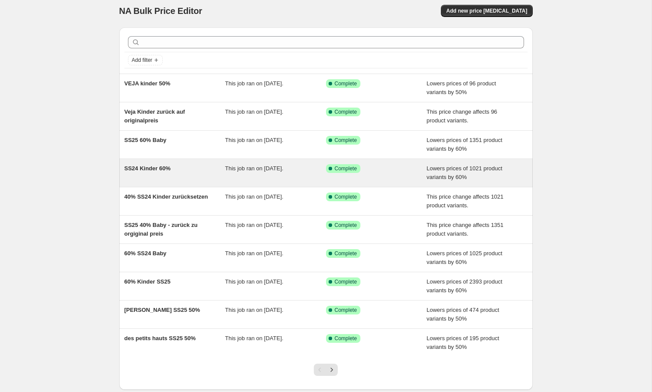
scroll to position [7, 0]
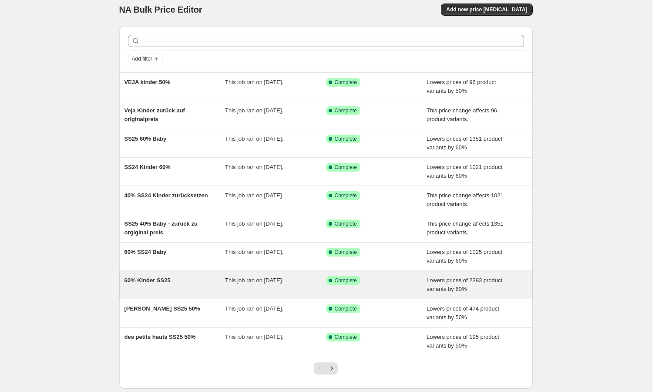
click at [159, 276] on div "60% Kinder SS25" at bounding box center [174, 284] width 101 height 17
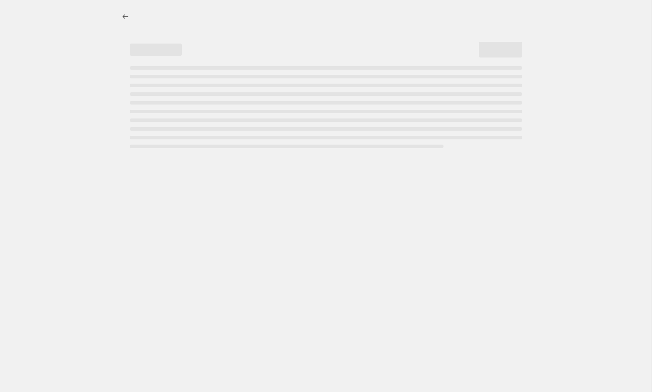
select select "percentage"
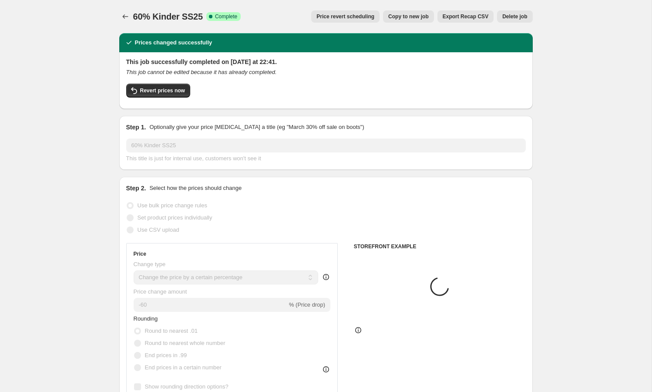
select select "tag"
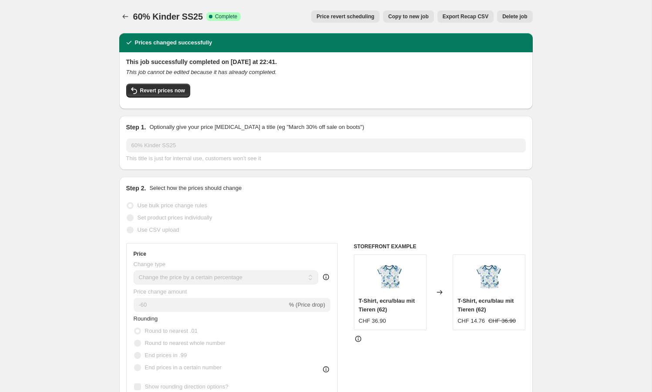
click at [396, 15] on span "Copy to new job" at bounding box center [408, 16] width 40 height 7
select select "percentage"
select select "tag"
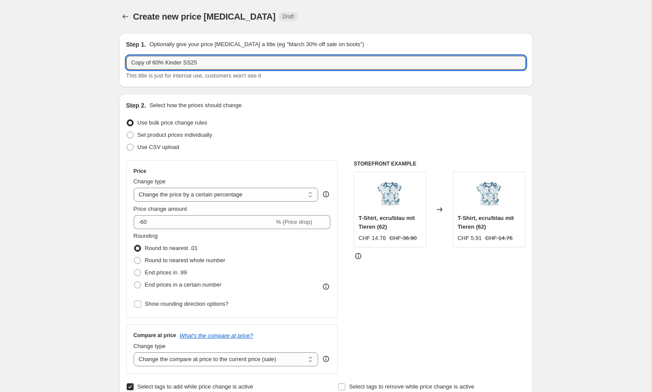
drag, startPoint x: 153, startPoint y: 64, endPoint x: 79, endPoint y: 64, distance: 74.0
click at [190, 62] on input "60% Kinder SS25" at bounding box center [325, 63] width 399 height 14
type input "60% Kinder SS25 auf originalpreis"
click at [230, 77] on span "This title is just for internal use, customers won't see it" at bounding box center [193, 75] width 135 height 7
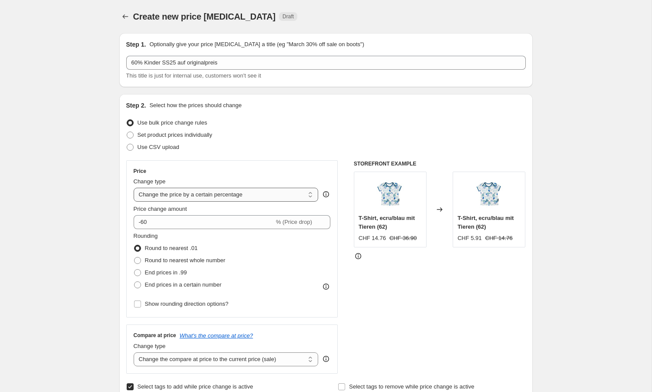
click at [193, 196] on select "Change the price to a certain amount Change the price by a certain amount Chang…" at bounding box center [226, 195] width 185 height 14
select select "ecap"
click at [134, 188] on select "Change the price to a certain amount Change the price by a certain amount Chang…" at bounding box center [226, 195] width 185 height 14
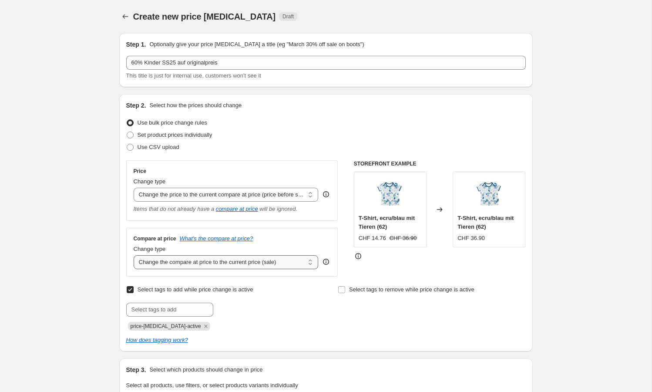
click at [228, 260] on select "Change the compare at price to the current price (sale) Change the compare at p…" at bounding box center [226, 262] width 185 height 14
select select "remove"
click at [134, 255] on select "Change the compare at price to the current price (sale) Change the compare at p…" at bounding box center [226, 262] width 185 height 14
click at [204, 326] on icon "Remove price-change-job-active" at bounding box center [205, 326] width 3 height 3
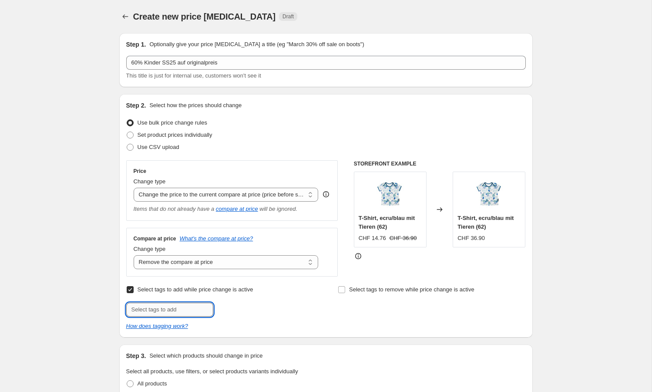
click at [186, 310] on input "text" at bounding box center [169, 309] width 87 height 14
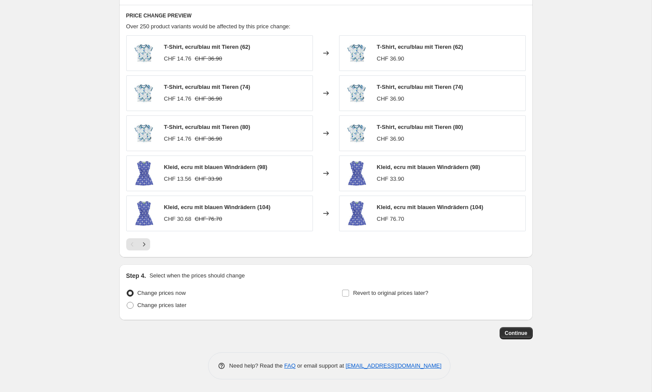
scroll to position [532, 0]
click at [514, 335] on span "Continue" at bounding box center [516, 333] width 23 height 7
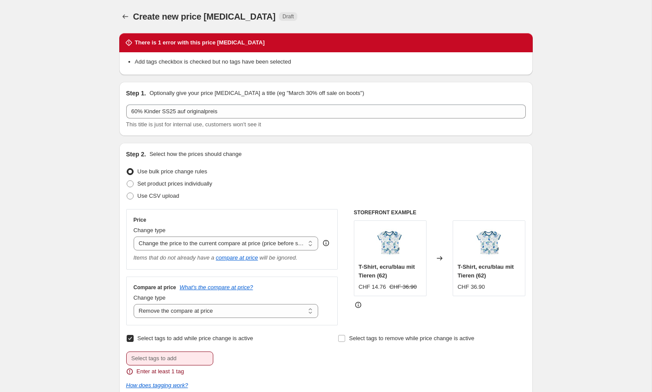
scroll to position [4, 0]
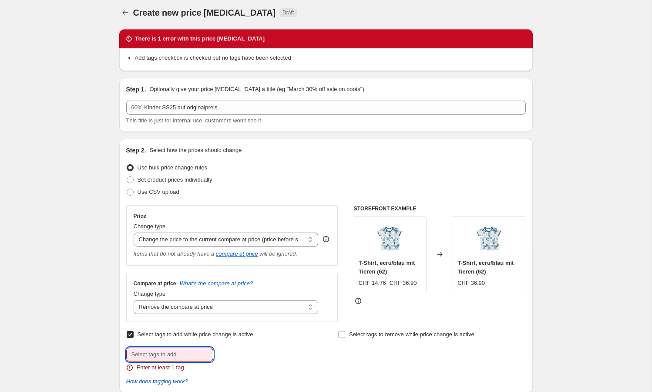
click at [190, 355] on input "text" at bounding box center [169, 354] width 87 height 14
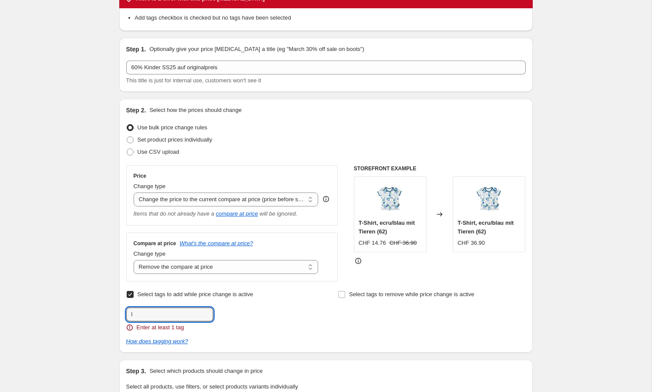
scroll to position [0, 0]
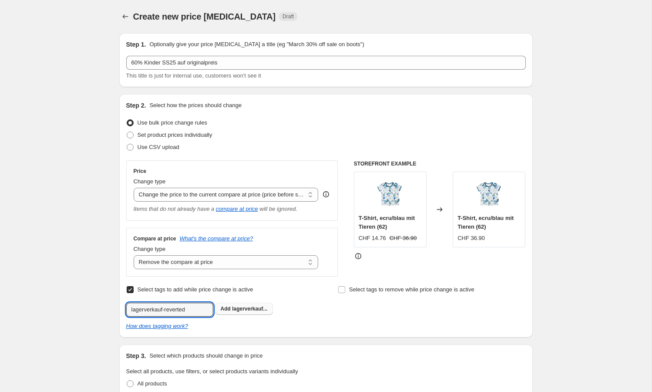
type input "lagerverkauf-reverted"
click at [235, 305] on button "Add lagerverkauf..." at bounding box center [243, 308] width 57 height 12
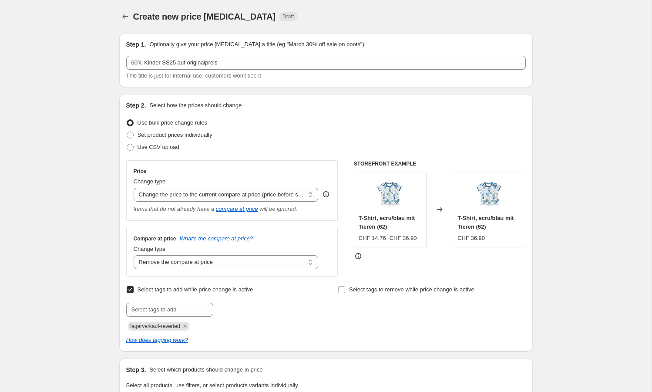
click at [134, 325] on span "lagerverkauf-reverted" at bounding box center [156, 326] width 50 height 6
click at [136, 326] on span "lagerverkauf-reverted" at bounding box center [156, 326] width 50 height 6
drag, startPoint x: 184, startPoint y: 325, endPoint x: 117, endPoint y: 326, distance: 67.0
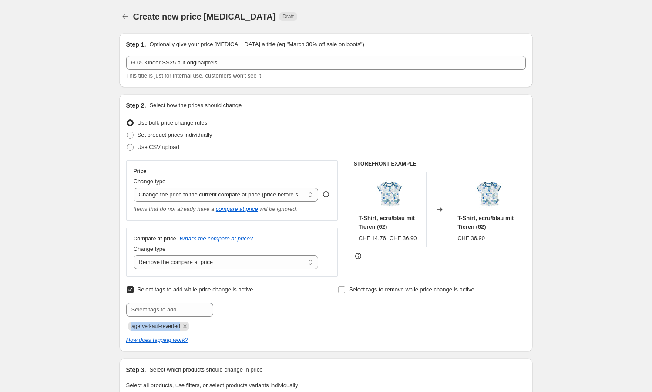
copy span "lagerverkauf-reverted"
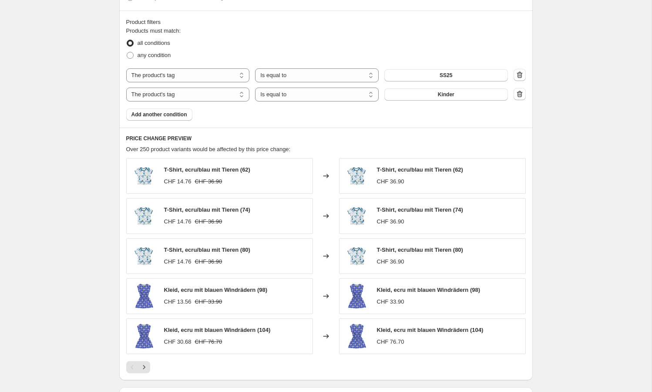
scroll to position [547, 0]
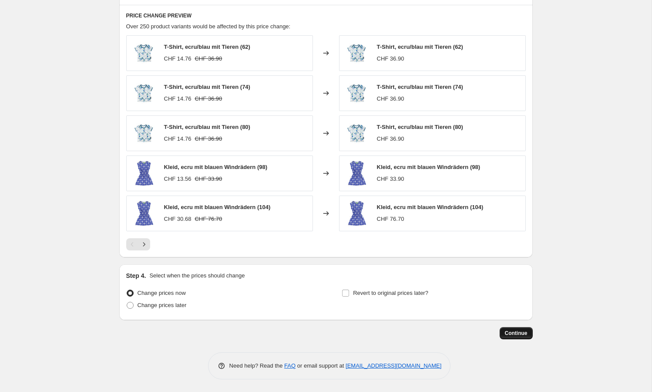
click at [509, 330] on span "Continue" at bounding box center [516, 332] width 23 height 7
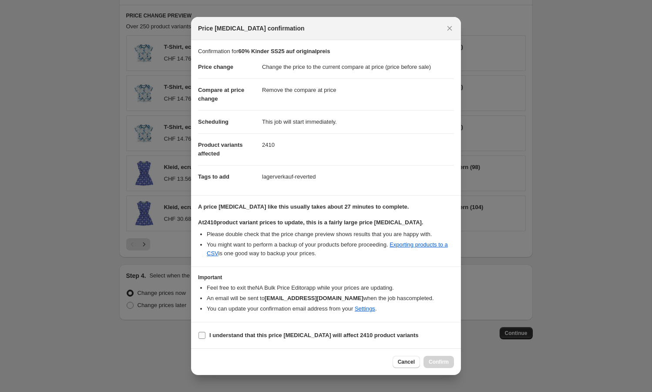
click at [233, 336] on b "I understand that this price [MEDICAL_DATA] will affect 2410 product variants" at bounding box center [313, 335] width 209 height 7
click at [205, 336] on input "I understand that this price [MEDICAL_DATA] will affect 2410 product variants" at bounding box center [201, 335] width 7 height 7
checkbox input "true"
click at [435, 358] on span "Confirm" at bounding box center [439, 361] width 20 height 7
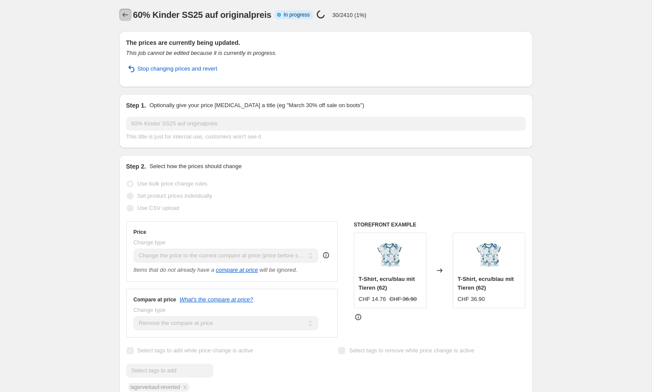
scroll to position [2, 0]
click at [127, 17] on icon "Price change jobs" at bounding box center [125, 14] width 9 height 9
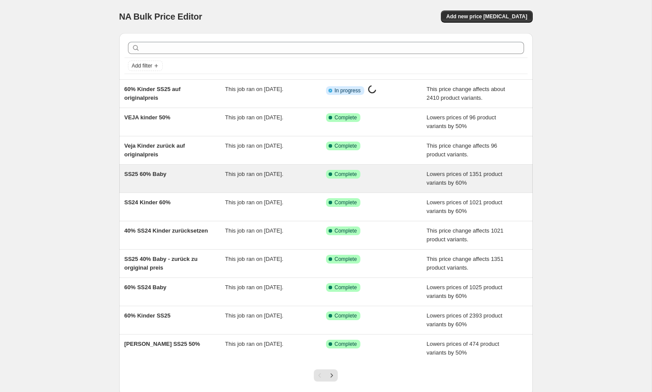
click at [156, 175] on span "SS25 60% Baby" at bounding box center [145, 174] width 42 height 7
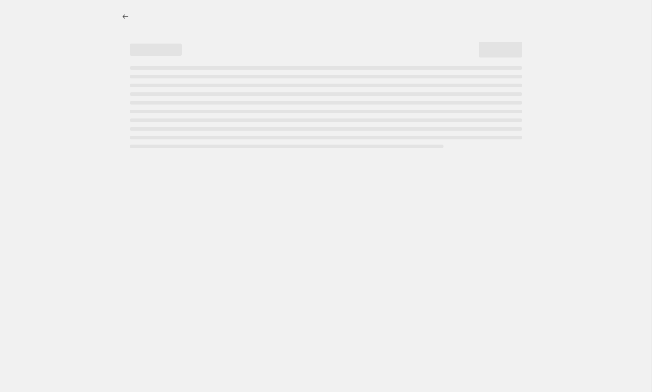
select select "percentage"
select select "tag"
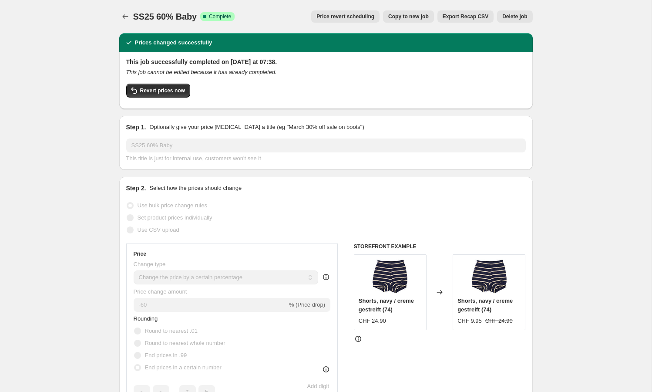
click at [400, 14] on span "Copy to new job" at bounding box center [408, 16] width 40 height 7
select select "percentage"
select select "tag"
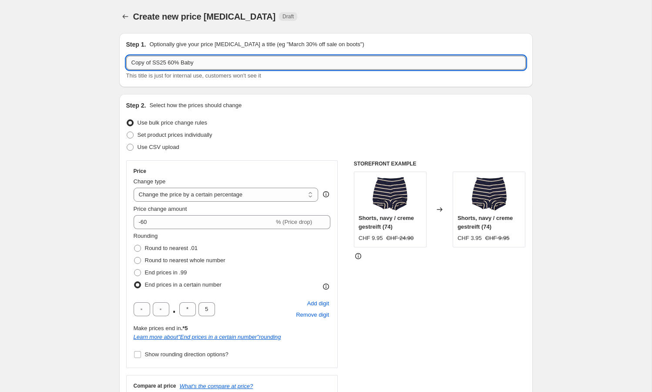
click at [141, 63] on input "Copy of SS25 60% Baby" at bounding box center [325, 63] width 399 height 14
click at [188, 61] on input "SS25 60% Baby" at bounding box center [325, 63] width 399 height 14
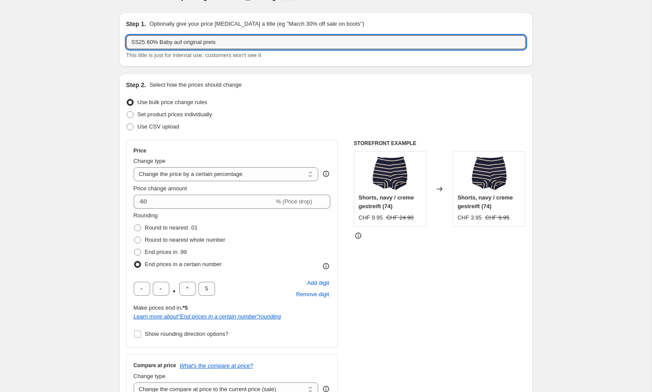
scroll to position [24, 0]
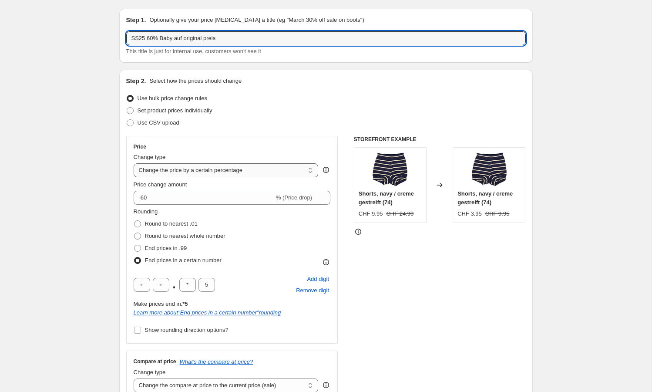
type input "SS25 60% Baby auf original preis"
click at [215, 175] on select "Change the price to a certain amount Change the price by a certain amount Chang…" at bounding box center [226, 170] width 185 height 14
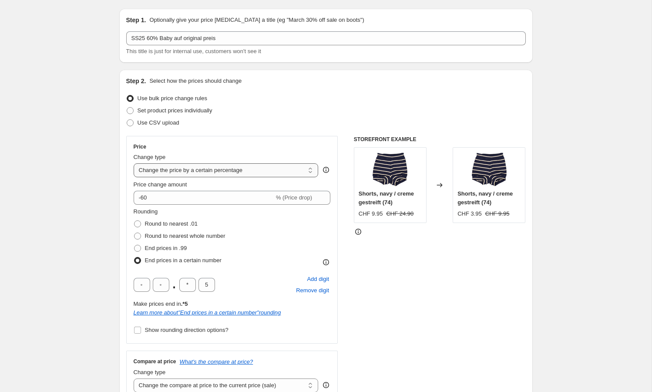
select select "ecap"
click at [134, 163] on select "Change the price to a certain amount Change the price by a certain amount Chang…" at bounding box center [226, 170] width 185 height 14
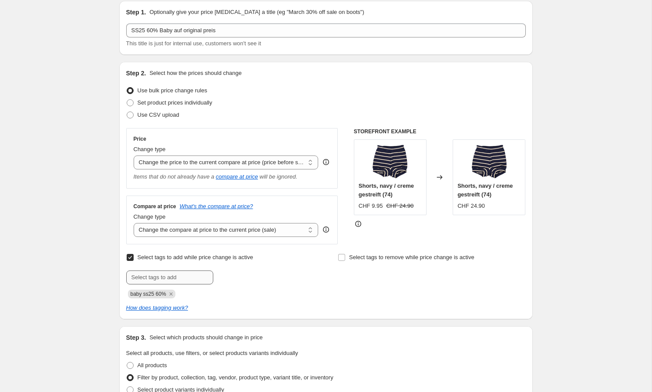
scroll to position [33, 0]
click at [171, 293] on icon "Remove baby ss25 60%" at bounding box center [171, 293] width 8 height 8
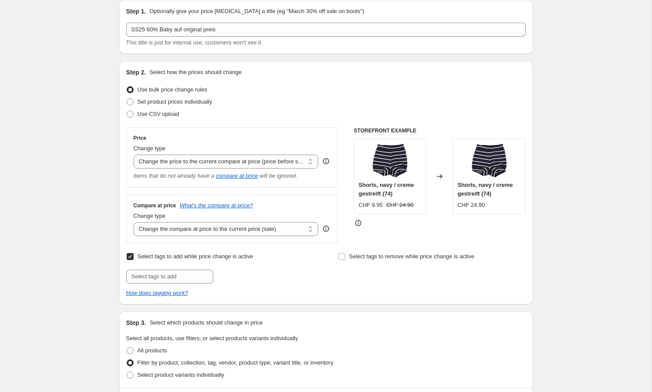
scroll to position [0, 0]
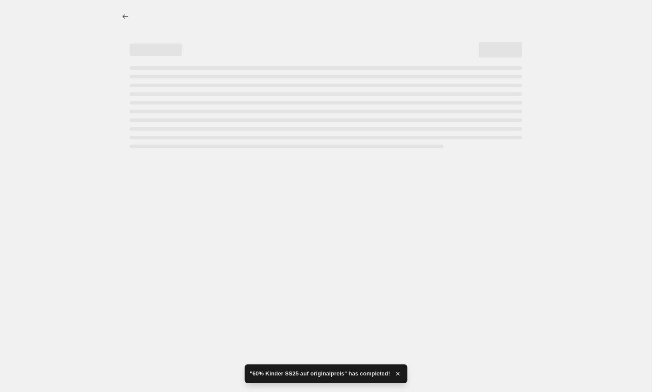
select select "ecap"
select select "tag"
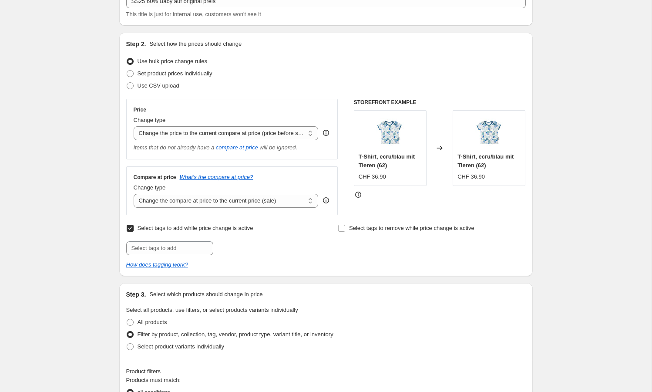
scroll to position [77, 0]
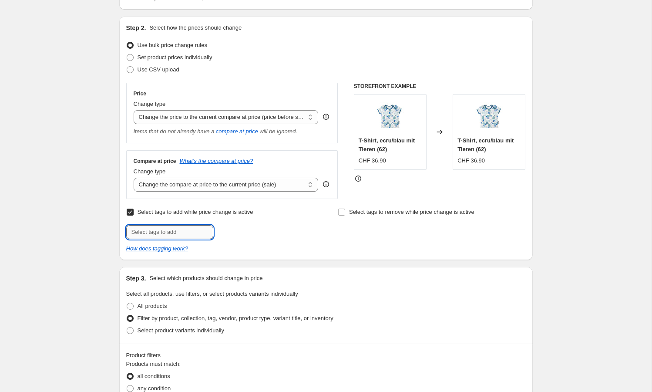
click at [157, 232] on input "text" at bounding box center [169, 232] width 87 height 14
paste input "lagerverkauf-reverted"
type input "lagerverkauf-reverted"
click at [245, 232] on span "lagerverkauf..." at bounding box center [249, 231] width 35 height 6
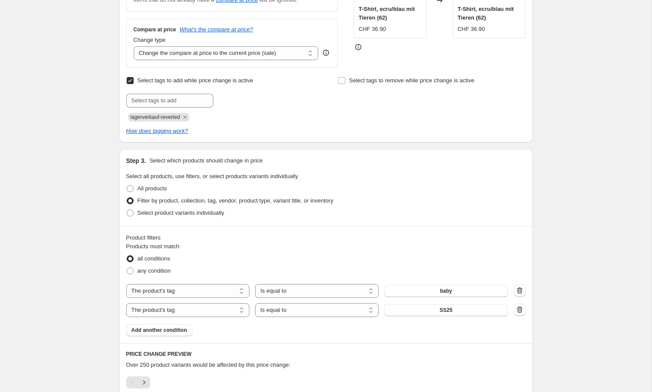
scroll to position [0, 0]
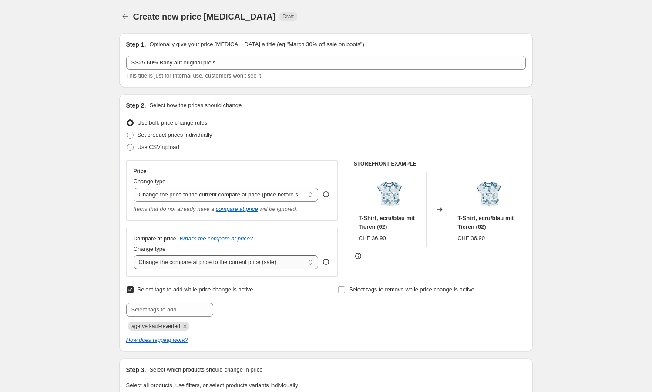
click at [251, 266] on select "Change the compare at price to the current price (sale) Change the compare at p…" at bounding box center [226, 262] width 185 height 14
select select "remove"
click at [134, 255] on select "Change the compare at price to the current price (sale) Change the compare at p…" at bounding box center [226, 262] width 185 height 14
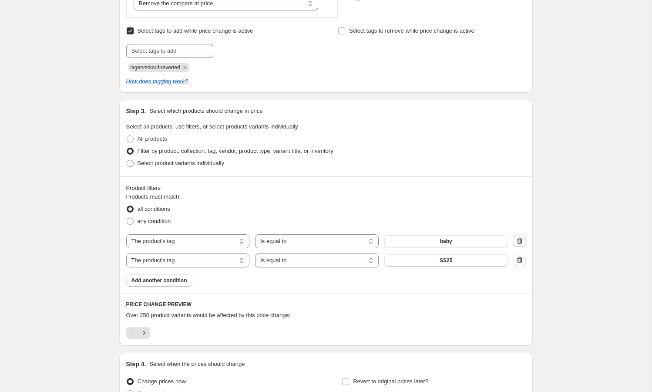
scroll to position [347, 0]
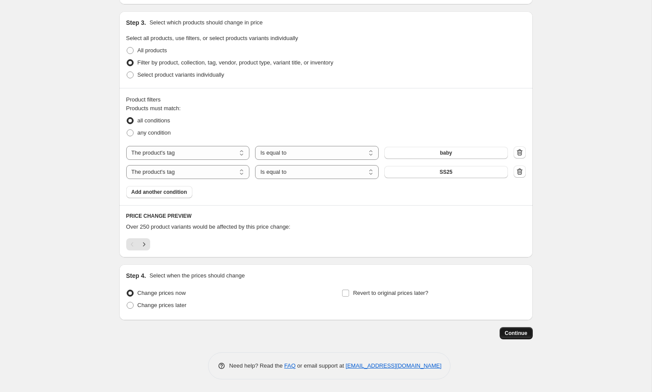
click at [513, 328] on button "Continue" at bounding box center [515, 333] width 33 height 12
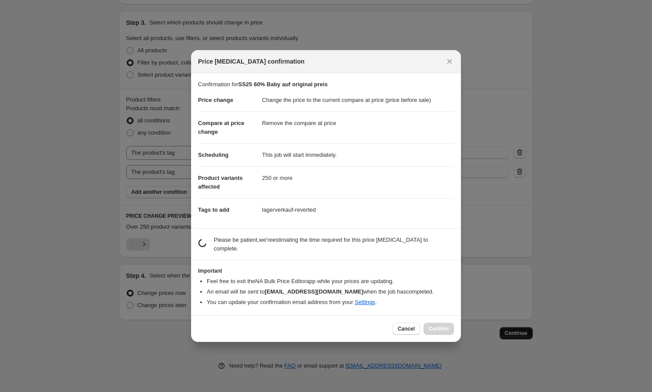
scroll to position [0, 0]
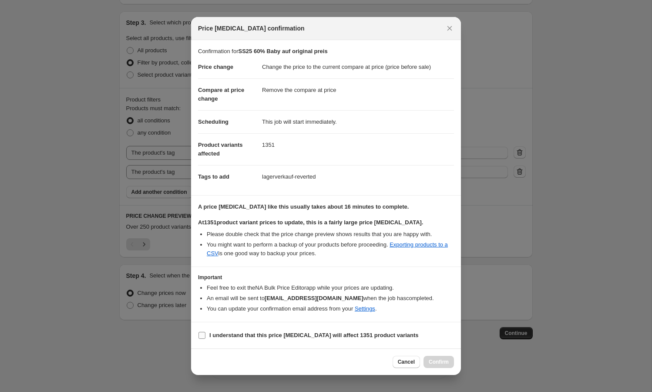
click at [263, 332] on b "I understand that this price [MEDICAL_DATA] will affect 1351 product variants" at bounding box center [313, 335] width 209 height 7
click at [205, 332] on input "I understand that this price [MEDICAL_DATA] will affect 1351 product variants" at bounding box center [201, 335] width 7 height 7
checkbox input "true"
click at [441, 361] on span "Confirm" at bounding box center [439, 361] width 20 height 7
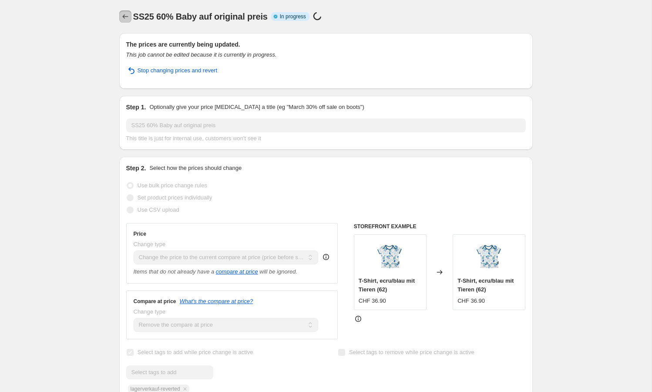
click at [120, 19] on button "Price change jobs" at bounding box center [125, 16] width 12 height 12
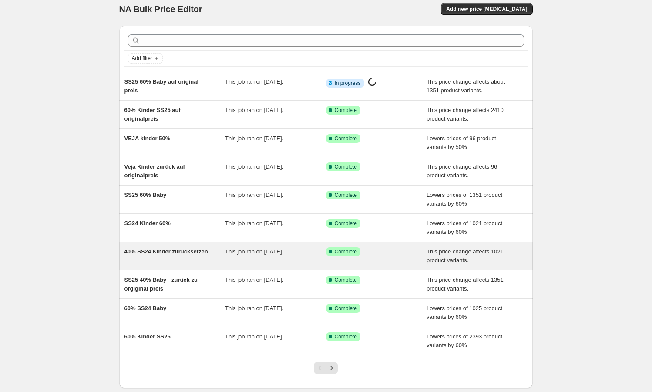
scroll to position [12, 0]
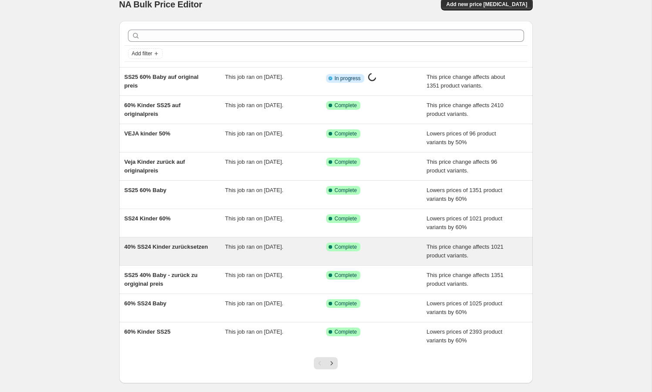
click at [158, 250] on span "40% SS24 Kinder zurücksetzen" at bounding box center [166, 246] width 84 height 7
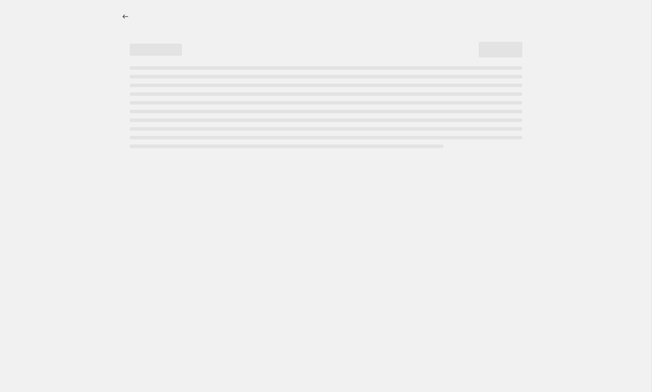
select select "ecap"
select select "remove"
select select "tag"
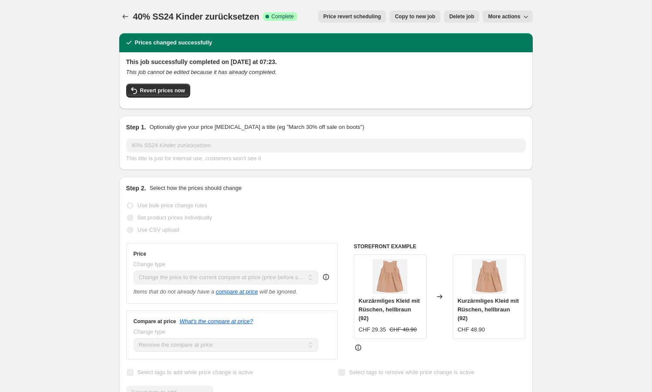
click at [410, 15] on span "Copy to new job" at bounding box center [415, 16] width 40 height 7
select select "ecap"
select select "remove"
select select "tag"
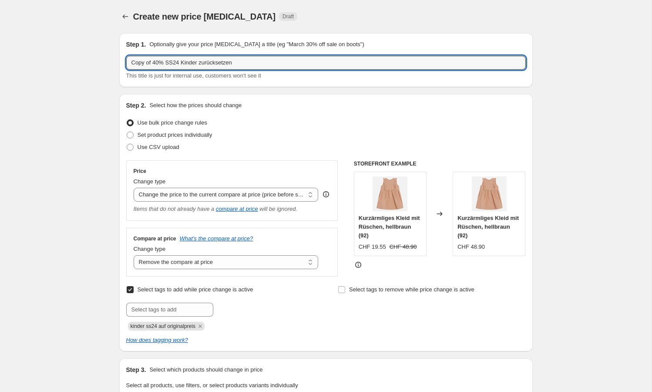
drag, startPoint x: 157, startPoint y: 65, endPoint x: 72, endPoint y: 66, distance: 84.4
type input "60% SS24 Kinder zurücksetzen"
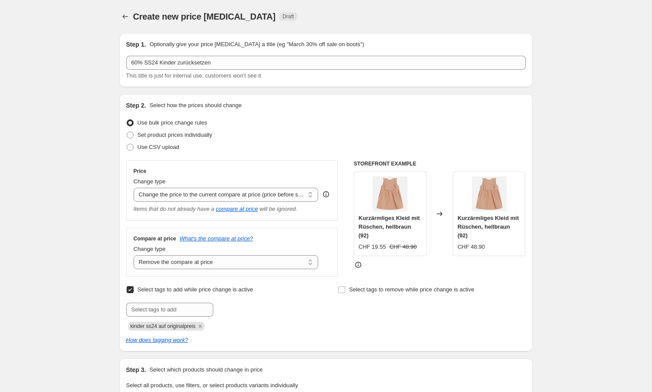
click at [341, 117] on div "Use bulk price change rules" at bounding box center [325, 123] width 399 height 12
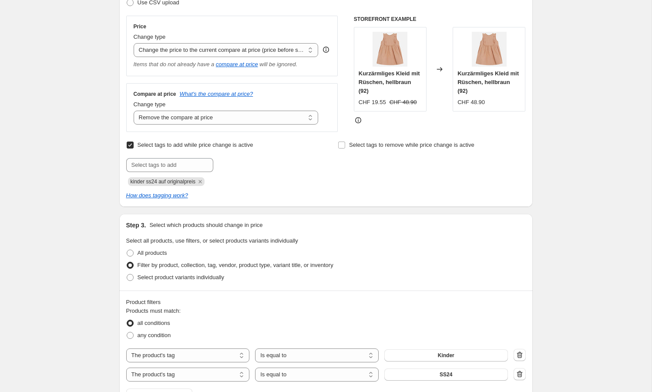
scroll to position [147, 0]
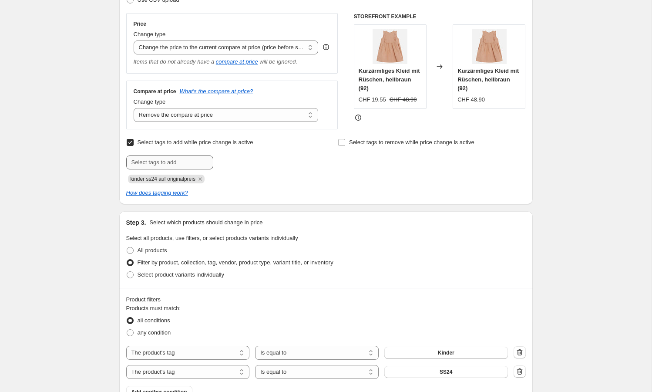
drag, startPoint x: 204, startPoint y: 178, endPoint x: 181, endPoint y: 165, distance: 27.3
click at [201, 178] on icon "Remove kinder ss24 auf originalpreis" at bounding box center [199, 179] width 3 height 3
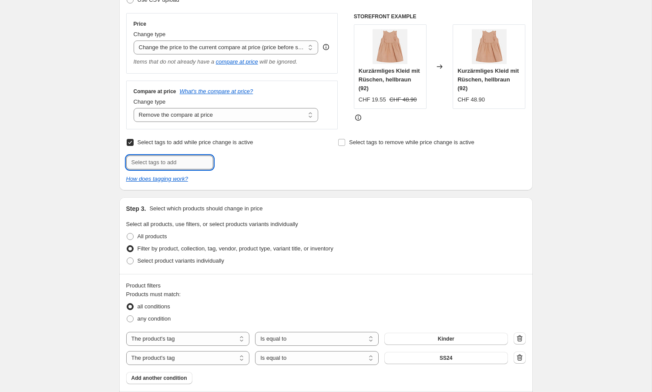
click at [178, 162] on input "text" at bounding box center [169, 162] width 87 height 14
paste input "lagerverkauf-reverted"
type input "lagerverkauf-reverted"
click at [249, 162] on span "lagerverkauf..." at bounding box center [249, 161] width 35 height 6
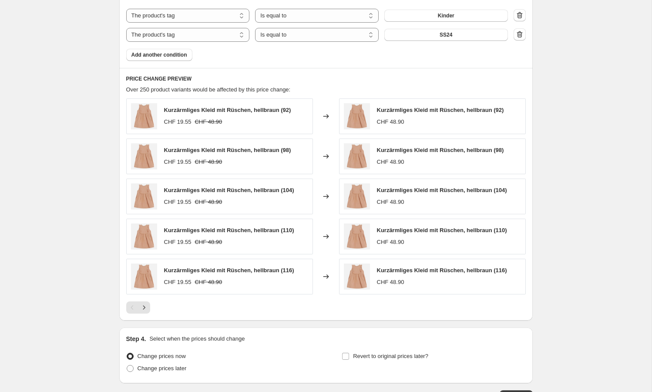
scroll to position [547, 0]
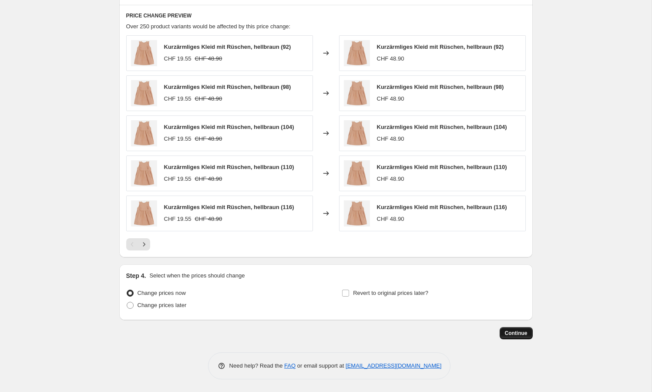
click at [513, 332] on span "Continue" at bounding box center [516, 332] width 23 height 7
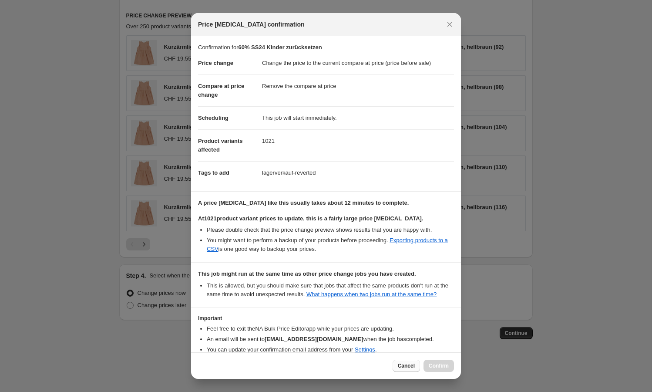
click at [407, 365] on span "Cancel" at bounding box center [406, 365] width 17 height 7
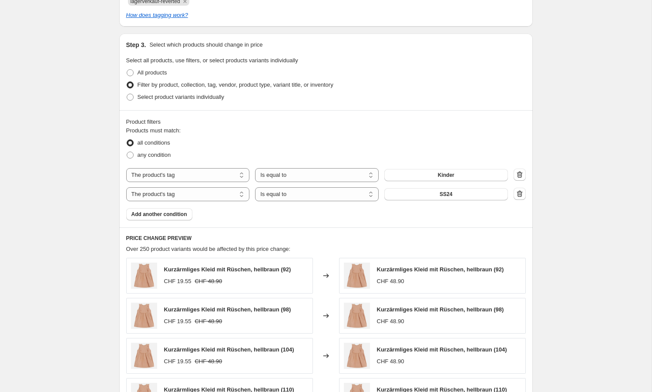
scroll to position [320, 0]
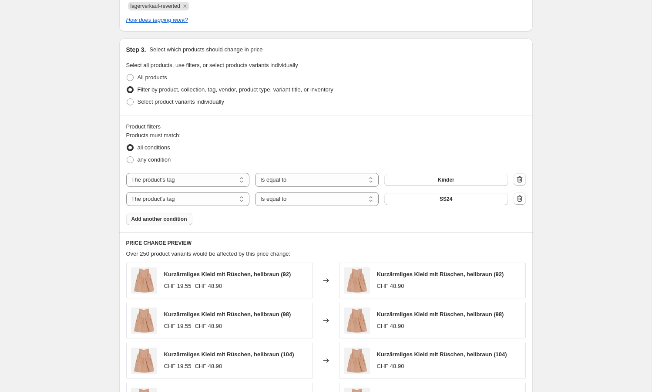
click at [165, 222] on button "Add another condition" at bounding box center [159, 219] width 66 height 12
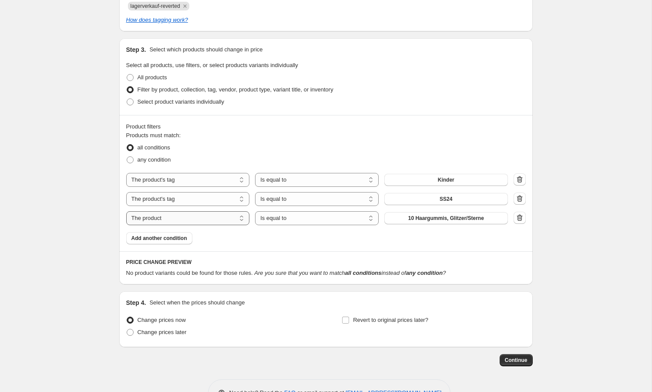
click at [174, 221] on select "The product The product's collection The product's tag The product's vendor The…" at bounding box center [188, 218] width 124 height 14
click at [522, 218] on icon "button" at bounding box center [519, 217] width 9 height 9
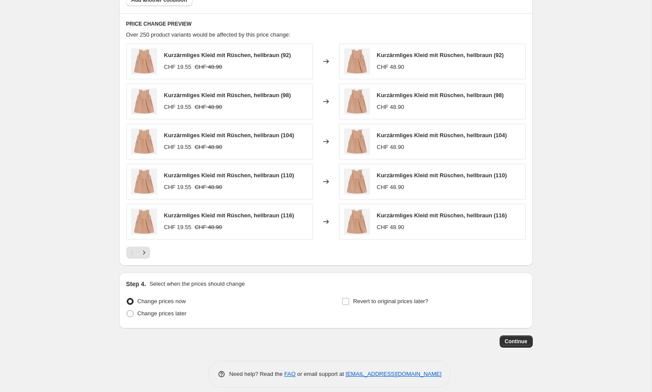
scroll to position [547, 0]
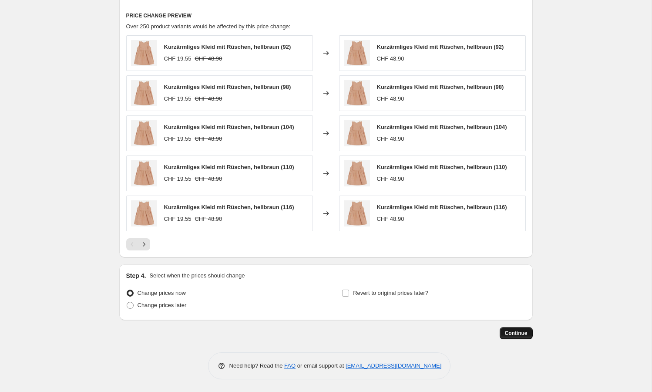
click at [515, 333] on span "Continue" at bounding box center [516, 332] width 23 height 7
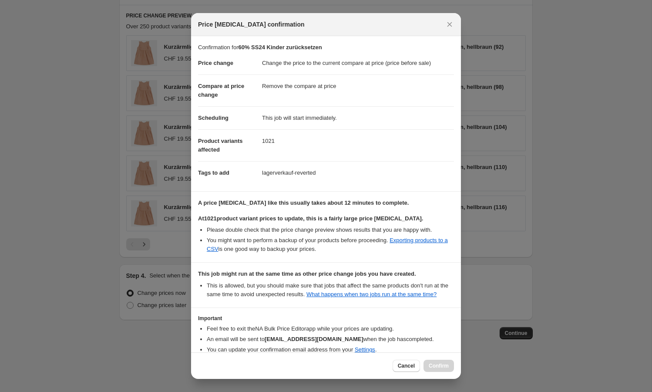
scroll to position [54, 0]
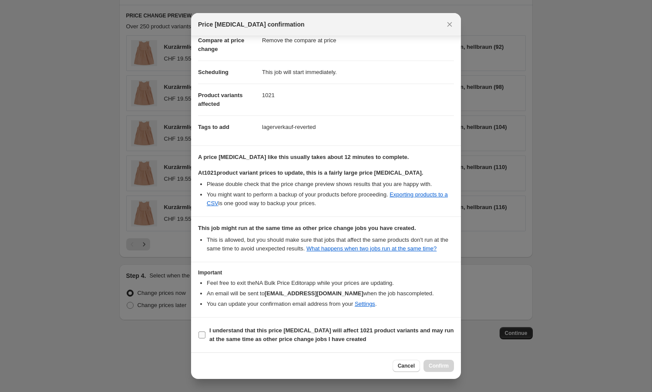
click at [233, 337] on b "I understand that this price [MEDICAL_DATA] will affect 1021 product variants a…" at bounding box center [331, 334] width 245 height 15
click at [205, 337] on input "I understand that this price [MEDICAL_DATA] will affect 1021 product variants a…" at bounding box center [201, 334] width 7 height 7
checkbox input "true"
click at [440, 368] on span "Confirm" at bounding box center [439, 365] width 20 height 7
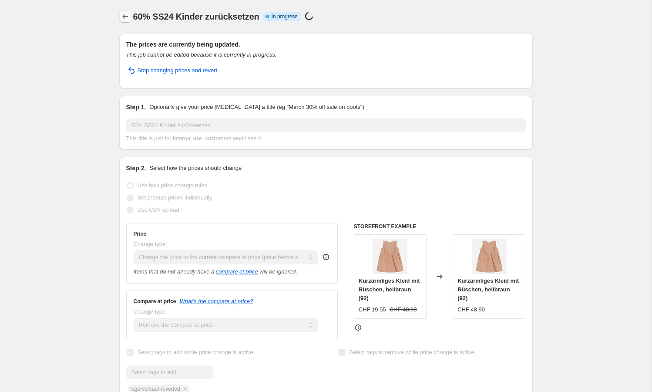
click at [120, 19] on button "Price change jobs" at bounding box center [125, 16] width 12 height 12
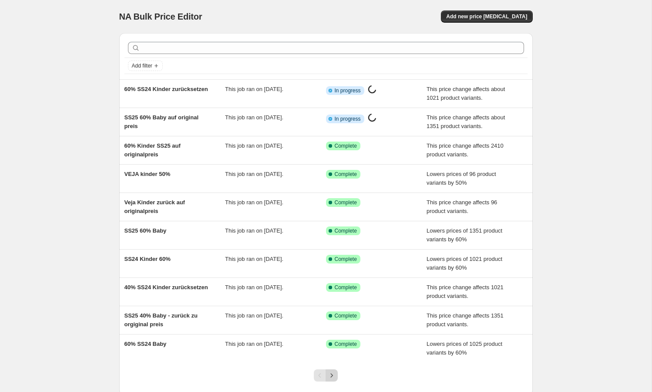
click at [332, 375] on icon "Next" at bounding box center [331, 375] width 9 height 9
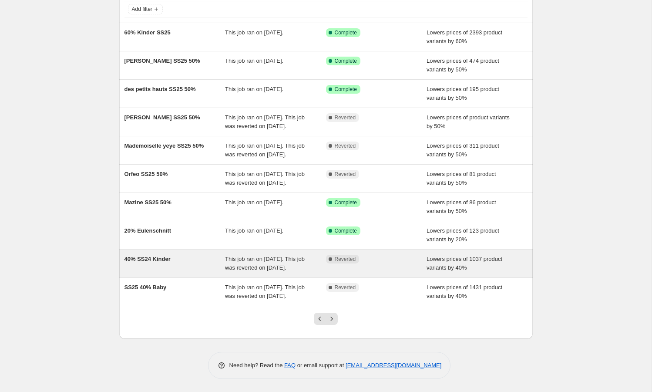
scroll to position [85, 0]
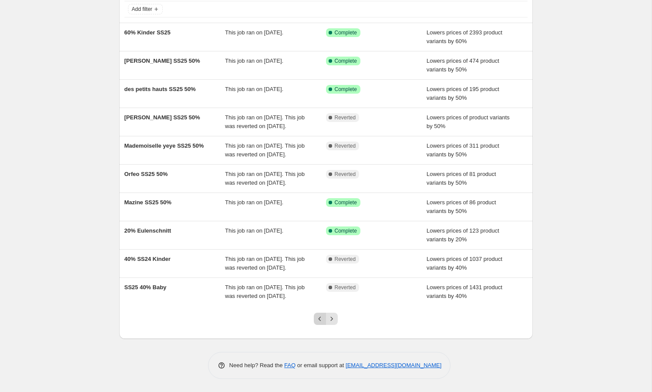
click at [319, 323] on icon "Previous" at bounding box center [319, 318] width 9 height 9
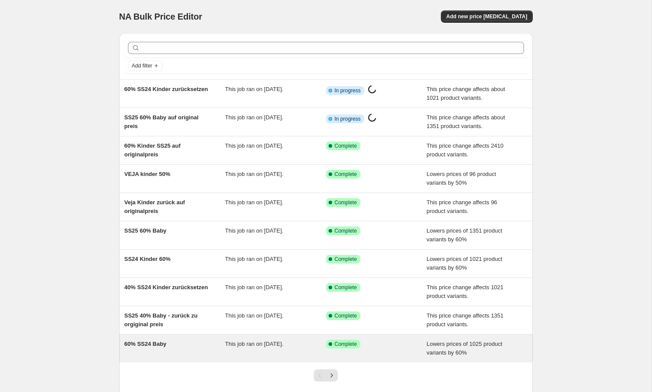
click at [167, 343] on span "60% SS24 Baby" at bounding box center [145, 343] width 42 height 7
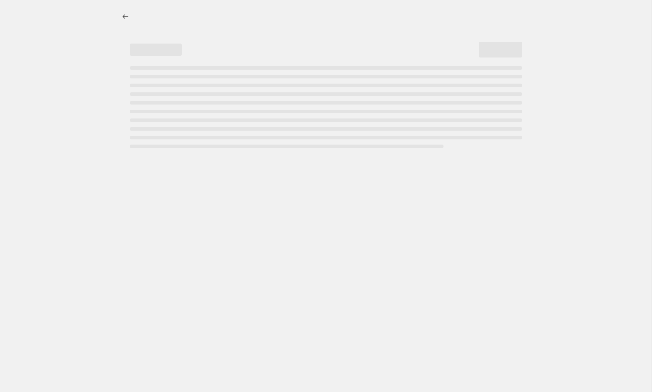
select select "percentage"
select select "tag"
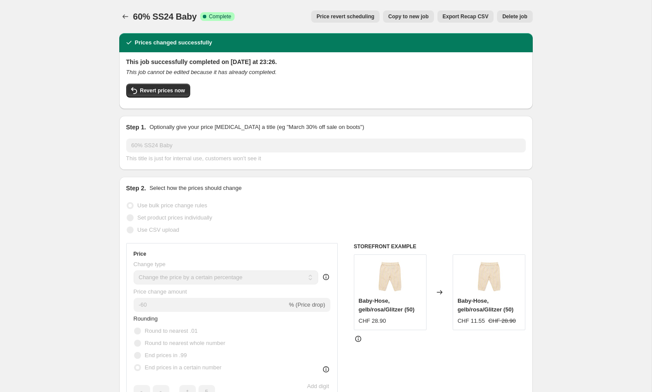
click at [392, 17] on span "Copy to new job" at bounding box center [408, 16] width 40 height 7
select select "percentage"
select select "tag"
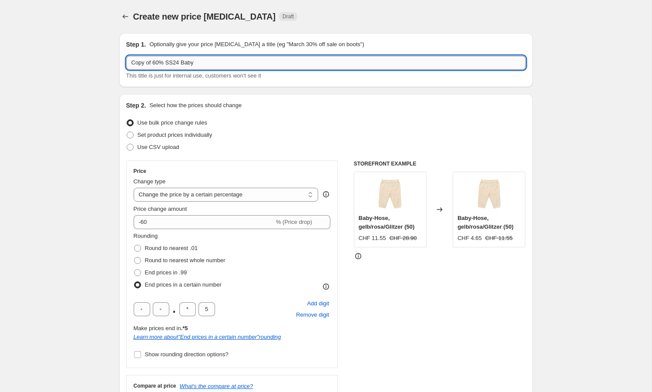
click at [159, 63] on input "Copy of 60% SS24 Baby" at bounding box center [325, 63] width 399 height 14
drag, startPoint x: 153, startPoint y: 63, endPoint x: 88, endPoint y: 64, distance: 64.8
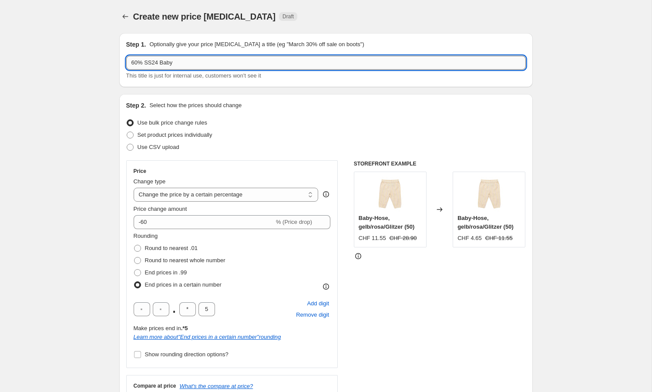
click at [255, 64] on input "60% SS24 Baby" at bounding box center [325, 63] width 399 height 14
type input "60% SS24 Baby zurück originalpreis"
click at [234, 184] on div "Change type" at bounding box center [226, 181] width 185 height 9
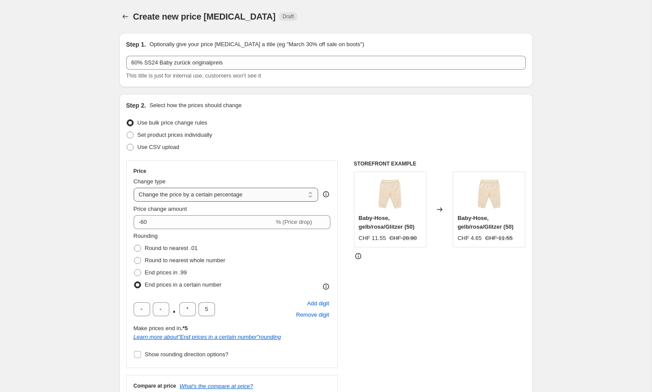
click at [234, 191] on select "Change the price to a certain amount Change the price by a certain amount Chang…" at bounding box center [226, 195] width 185 height 14
select select "ecap"
click at [134, 188] on select "Change the price to a certain amount Change the price by a certain amount Chang…" at bounding box center [226, 195] width 185 height 14
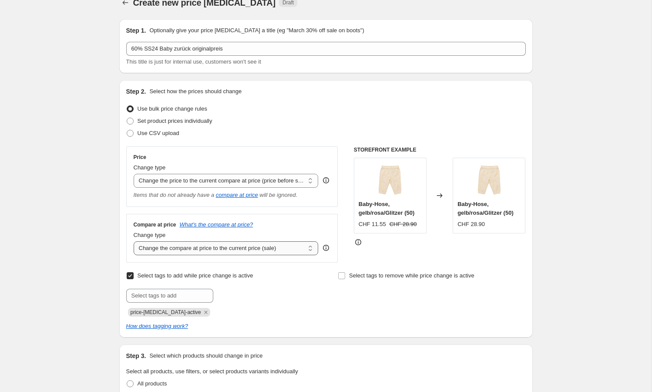
scroll to position [15, 0]
click at [195, 236] on div "Change type" at bounding box center [226, 234] width 185 height 9
click at [194, 247] on select "Change the compare at price to the current price (sale) Change the compare at p…" at bounding box center [226, 247] width 185 height 14
select select "remove"
click at [134, 240] on select "Change the compare at price to the current price (sale) Change the compare at p…" at bounding box center [226, 247] width 185 height 14
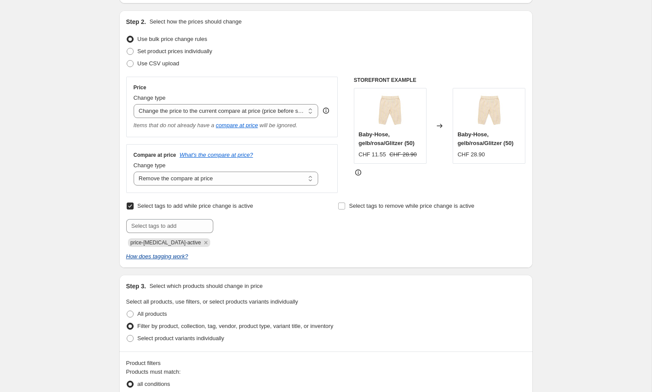
scroll to position [93, 0]
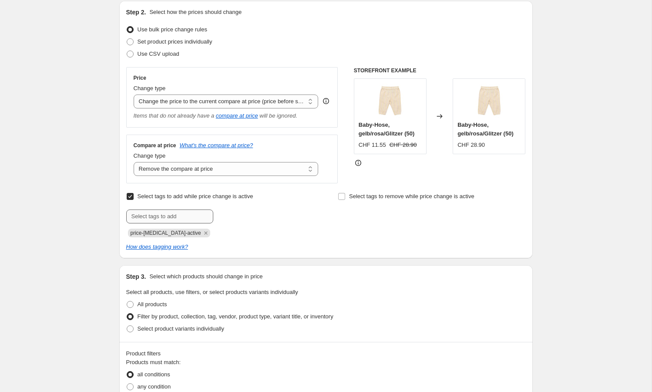
drag, startPoint x: 196, startPoint y: 233, endPoint x: 186, endPoint y: 214, distance: 21.0
click at [204, 233] on icon "Remove price-change-job-active" at bounding box center [205, 232] width 3 height 3
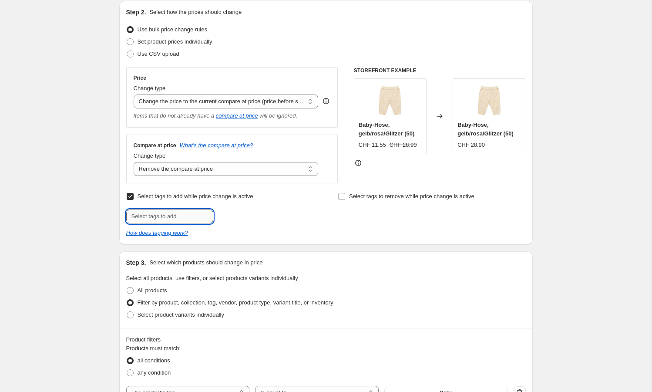
click at [186, 214] on input "text" at bounding box center [169, 216] width 87 height 14
paste input "lagerverkauf-reverted"
type input "lagerverkauf-reverted"
click at [242, 218] on span "lagerverkauf..." at bounding box center [249, 215] width 35 height 6
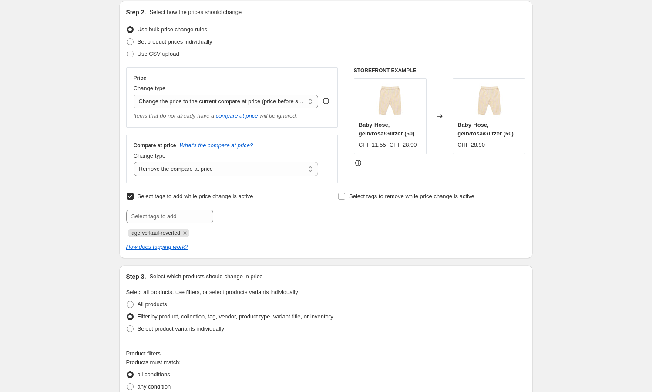
click at [273, 222] on div at bounding box center [220, 216] width 188 height 14
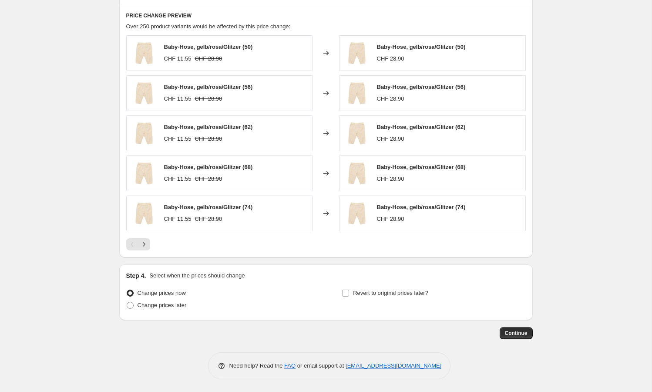
scroll to position [546, 0]
click at [509, 333] on span "Continue" at bounding box center [516, 333] width 23 height 7
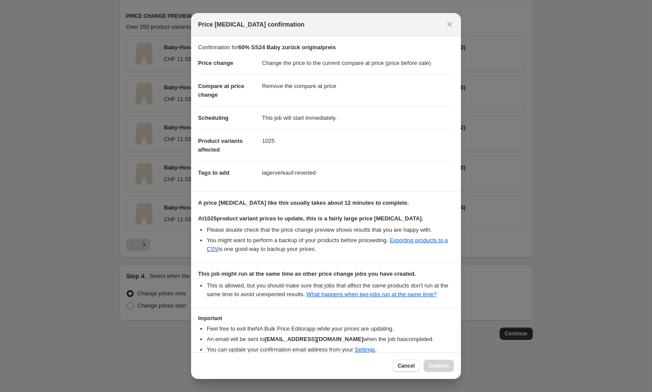
scroll to position [54, 0]
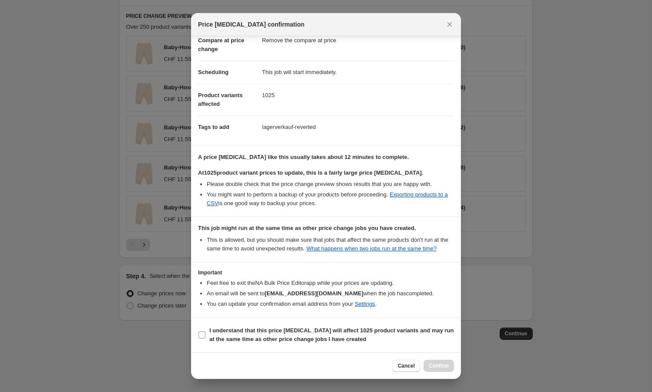
click at [210, 335] on b "I understand that this price [MEDICAL_DATA] will affect 1025 product variants a…" at bounding box center [331, 334] width 245 height 15
click at [205, 335] on input "I understand that this price [MEDICAL_DATA] will affect 1025 product variants a…" at bounding box center [201, 334] width 7 height 7
checkbox input "true"
click at [429, 363] on span "Confirm" at bounding box center [439, 365] width 20 height 7
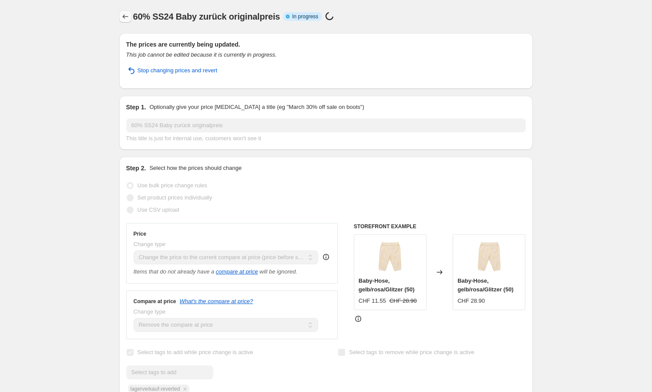
click at [126, 15] on icon "Price change jobs" at bounding box center [125, 16] width 9 height 9
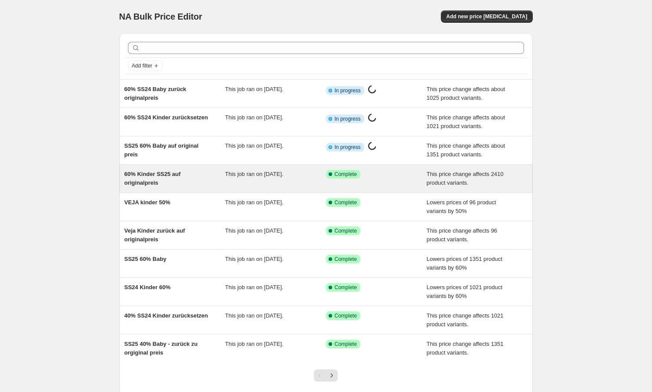
click at [183, 182] on div "60% Kinder SS25 auf originalpreis" at bounding box center [174, 178] width 101 height 17
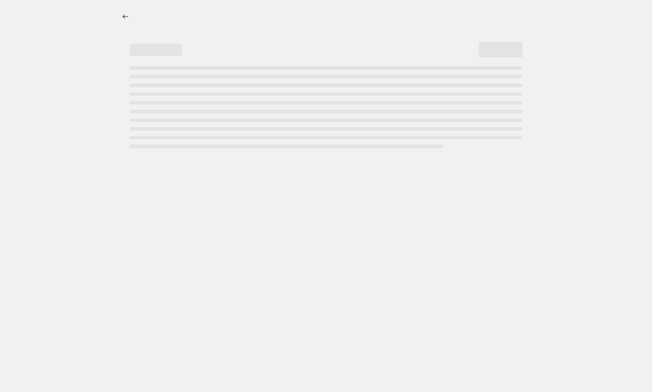
select select "ecap"
select select "remove"
select select "tag"
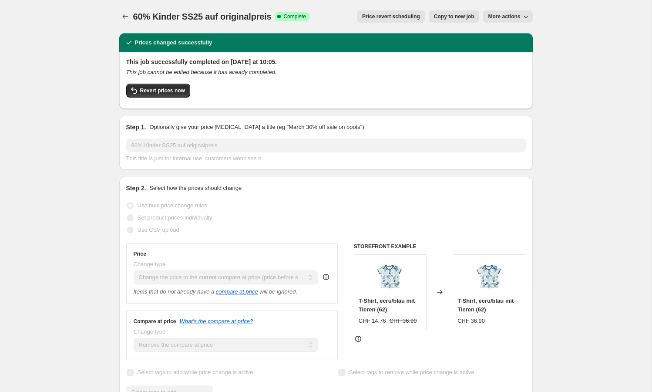
click at [463, 15] on span "Copy to new job" at bounding box center [454, 16] width 40 height 7
select select "ecap"
select select "remove"
select select "tag"
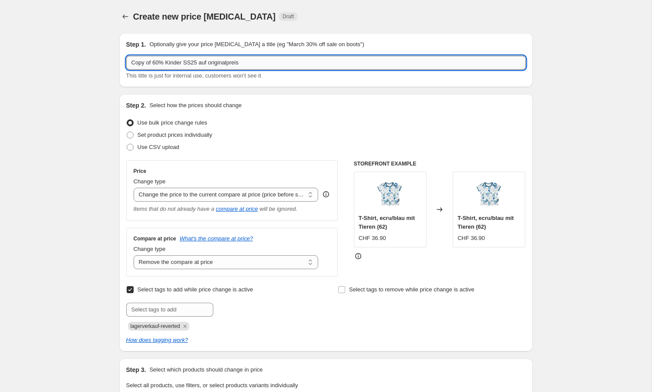
click at [150, 66] on input "Copy of 60% Kinder SS25 auf originalpreis" at bounding box center [325, 63] width 399 height 14
drag, startPoint x: 157, startPoint y: 64, endPoint x: 37, endPoint y: 63, distance: 119.6
drag, startPoint x: 235, startPoint y: 69, endPoint x: 208, endPoint y: 66, distance: 27.5
click at [229, 69] on input "70% Kinder SS25 auf originalpreis" at bounding box center [325, 63] width 399 height 14
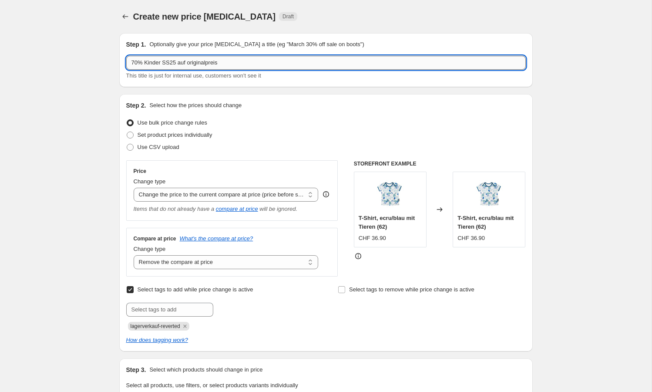
click at [207, 66] on input "70% Kinder SS25 auf originalpreis" at bounding box center [325, 63] width 399 height 14
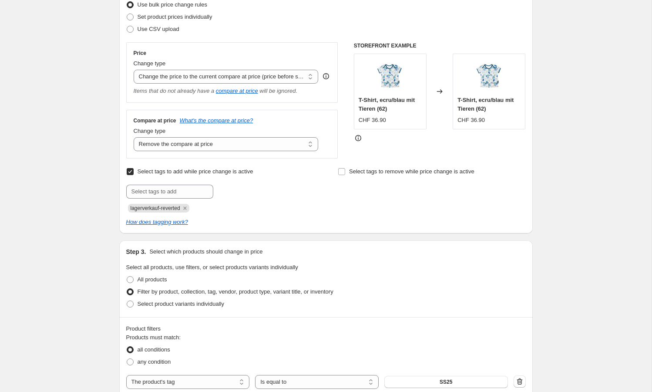
scroll to position [117, 0]
type input "70% Kinder SS25"
click at [197, 77] on select "Change the price to a certain amount Change the price by a certain amount Chang…" at bounding box center [226, 77] width 185 height 14
select select "percentage"
click at [134, 70] on select "Change the price to a certain amount Change the price by a certain amount Chang…" at bounding box center [226, 77] width 185 height 14
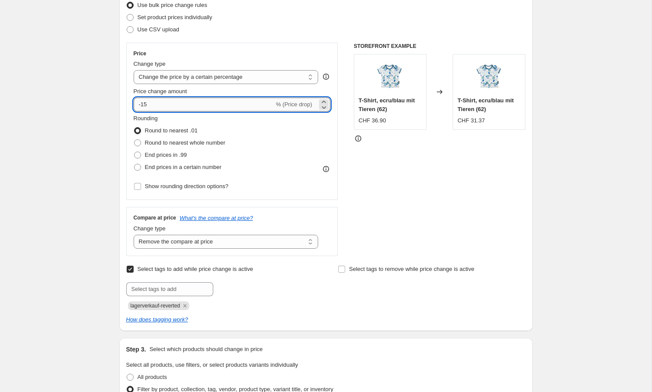
click at [191, 105] on input "-15" at bounding box center [204, 104] width 141 height 14
type input "-1"
type input "-70"
click at [414, 164] on div "STOREFRONT EXAMPLE T-Shirt, ecru/blau mit Tieren (62) CHF 36.90 Changed to T-Sh…" at bounding box center [440, 149] width 172 height 213
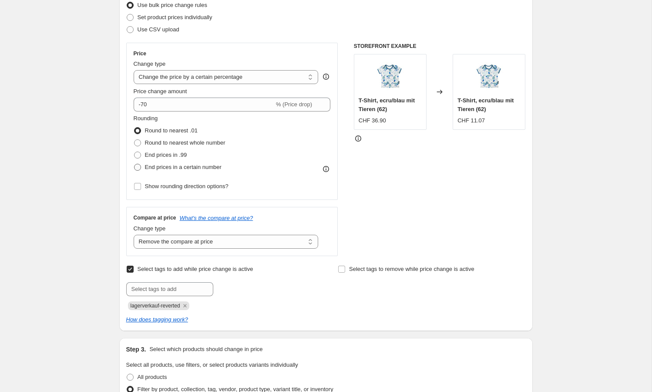
click at [177, 167] on span "End prices in a certain number" at bounding box center [183, 167] width 77 height 7
click at [134, 164] on input "End prices in a certain number" at bounding box center [134, 164] width 0 height 0
radio input "true"
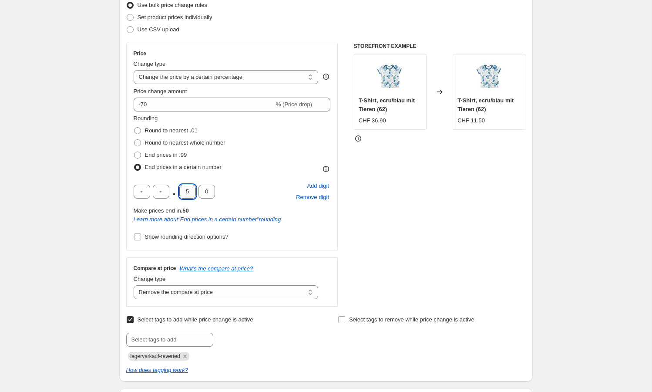
click at [187, 194] on input "5" at bounding box center [187, 191] width 17 height 14
click at [202, 189] on input "0" at bounding box center [206, 191] width 17 height 14
click at [227, 191] on div ". 0 Add digit Remove digit" at bounding box center [232, 191] width 197 height 23
click at [204, 189] on input "0" at bounding box center [206, 191] width 17 height 14
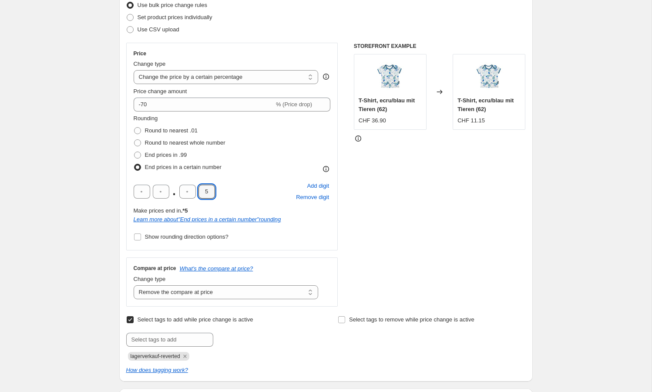
click at [234, 189] on div ". 5 Add digit Remove digit" at bounding box center [232, 191] width 197 height 23
click at [208, 193] on input "5" at bounding box center [206, 191] width 17 height 14
type input "0"
click at [242, 192] on div ". 0 Add digit Remove digit" at bounding box center [232, 191] width 197 height 23
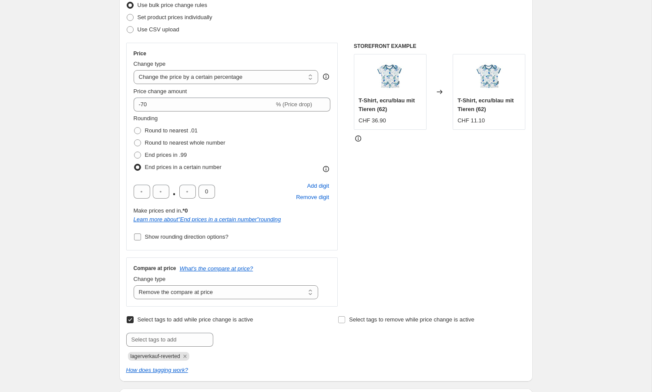
click at [210, 241] on span "Show rounding direction options?" at bounding box center [187, 236] width 84 height 9
click at [141, 240] on input "Show rounding direction options?" at bounding box center [137, 236] width 7 height 7
checkbox input "true"
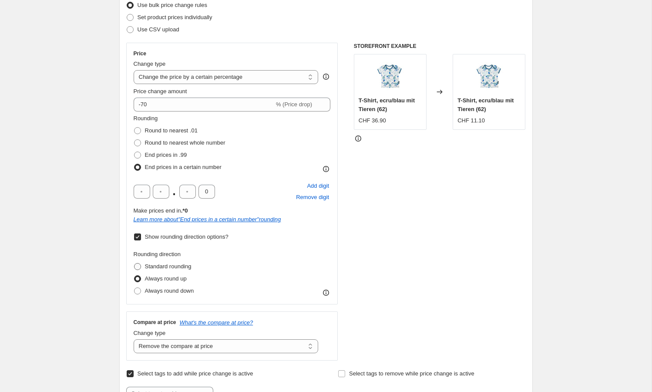
click at [184, 264] on span "Standard rounding" at bounding box center [168, 266] width 47 height 7
click at [134, 263] on input "Standard rounding" at bounding box center [134, 263] width 0 height 0
radio input "true"
click at [208, 194] on input "0" at bounding box center [206, 191] width 17 height 14
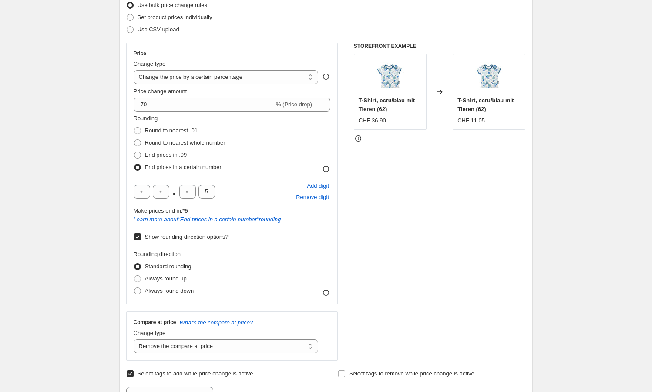
click at [231, 204] on div ". 5 Add digit Remove digit Make prices end in .*5 Learn more about " End prices…" at bounding box center [232, 202] width 197 height 44
click at [204, 193] on input "5" at bounding box center [206, 191] width 17 height 14
type input "0"
click at [235, 193] on div ". 0 Add digit Remove digit" at bounding box center [232, 191] width 197 height 23
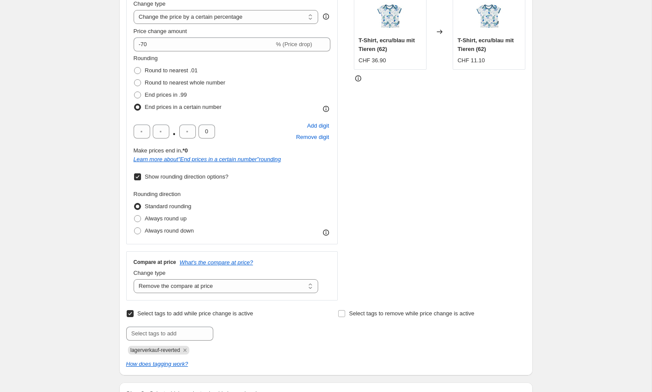
scroll to position [179, 0]
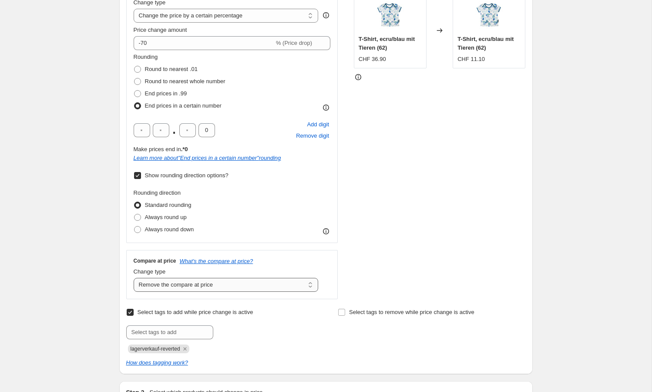
click at [208, 283] on select "Change the compare at price to the current price (sale) Change the compare at p…" at bounding box center [226, 285] width 185 height 14
select select "ep"
click at [134, 278] on select "Change the compare at price to the current price (sale) Change the compare at p…" at bounding box center [226, 285] width 185 height 14
click at [171, 348] on span "lagerverkauf-reverted" at bounding box center [156, 348] width 50 height 6
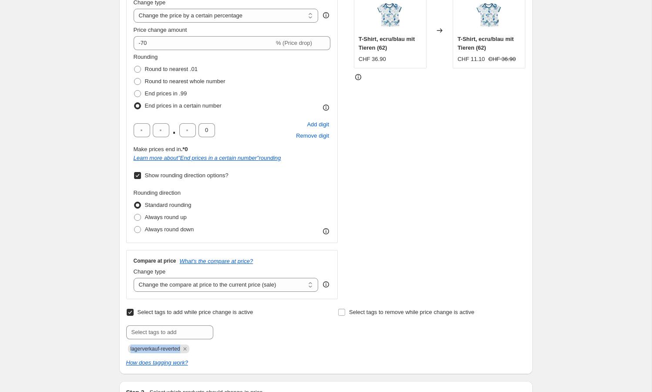
click at [171, 348] on span "lagerverkauf-reverted" at bounding box center [156, 348] width 50 height 6
click at [356, 311] on span "Select tags to remove while price change is active" at bounding box center [411, 311] width 125 height 7
click at [345, 311] on input "Select tags to remove while price change is active" at bounding box center [341, 311] width 7 height 7
checkbox input "true"
click at [344, 329] on input "text" at bounding box center [381, 332] width 87 height 14
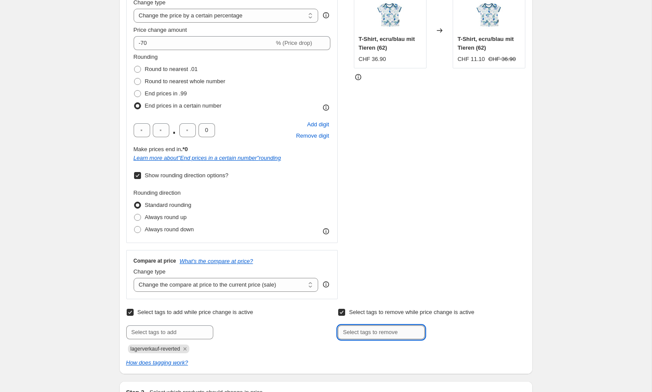
paste input "lagerverkauf-reverted"
type input "lagerverkauf-reverted"
drag, startPoint x: 190, startPoint y: 348, endPoint x: 178, endPoint y: 338, distance: 16.1
click at [186, 348] on icon "Remove lagerverkauf-reverted" at bounding box center [184, 348] width 3 height 3
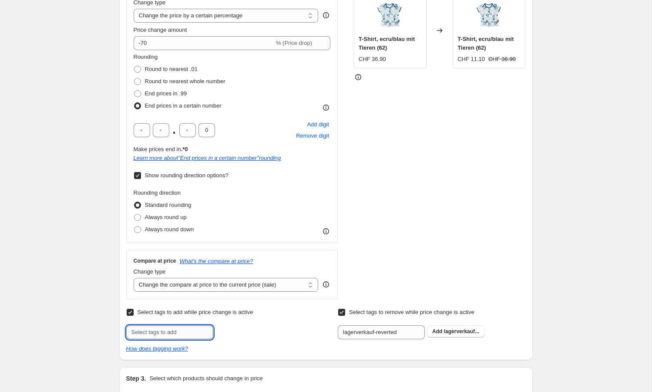
click at [173, 334] on input "text" at bounding box center [169, 332] width 87 height 14
type input "lagerverkauf-70"
drag, startPoint x: 231, startPoint y: 335, endPoint x: 267, endPoint y: 337, distance: 36.6
click at [231, 335] on button "Add lagerverkauf..." at bounding box center [243, 331] width 57 height 12
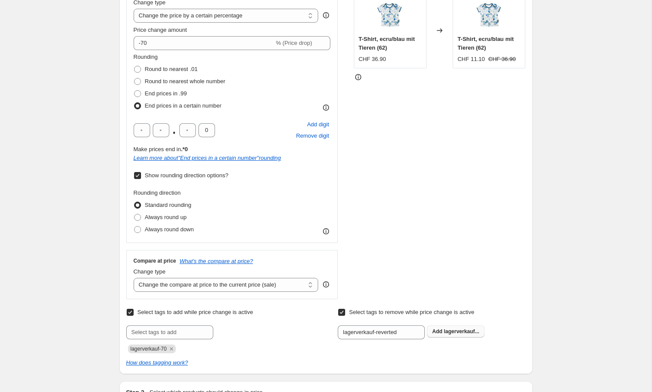
click at [459, 332] on span "lagerverkauf..." at bounding box center [461, 331] width 35 height 6
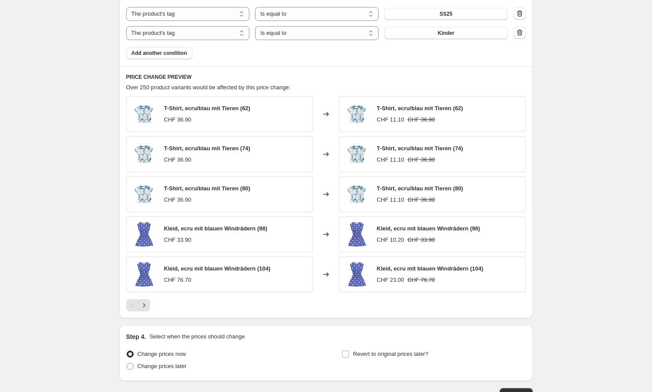
scroll to position [748, 0]
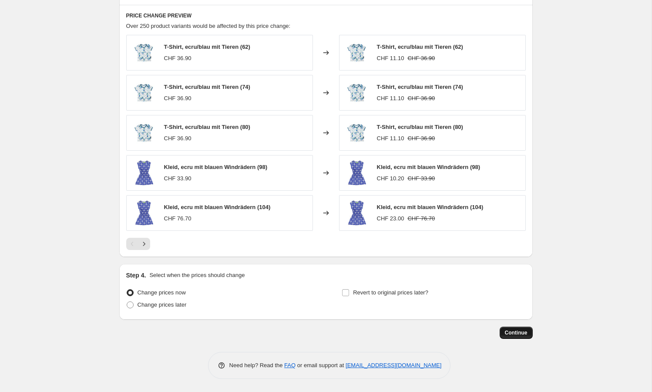
click at [501, 332] on button "Continue" at bounding box center [515, 332] width 33 height 12
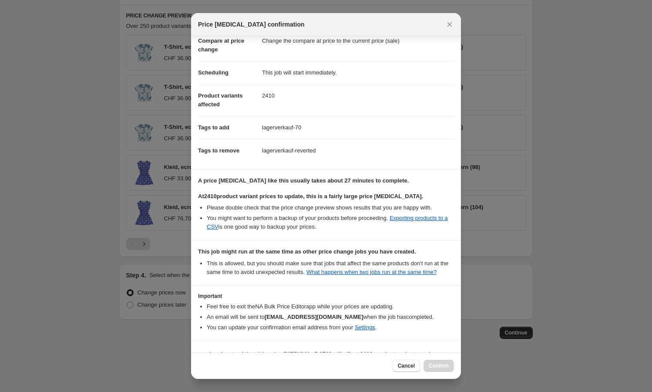
scroll to position [77, 0]
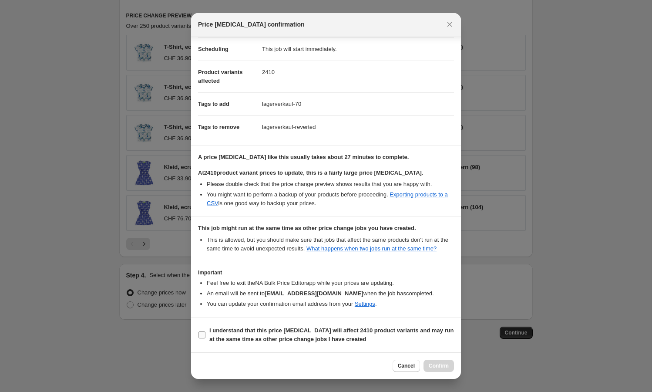
click at [209, 335] on b "I understand that this price [MEDICAL_DATA] will affect 2410 product variants a…" at bounding box center [331, 334] width 245 height 15
click at [205, 335] on input "I understand that this price [MEDICAL_DATA] will affect 2410 product variants a…" at bounding box center [201, 334] width 7 height 7
checkbox input "true"
click at [431, 369] on button "Confirm" at bounding box center [438, 365] width 30 height 12
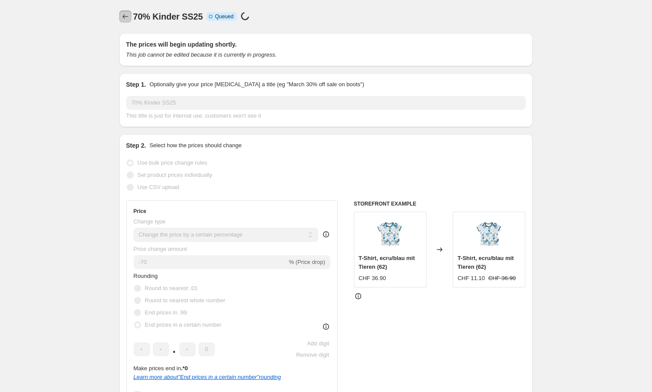
click at [119, 16] on button "Price change jobs" at bounding box center [125, 16] width 12 height 12
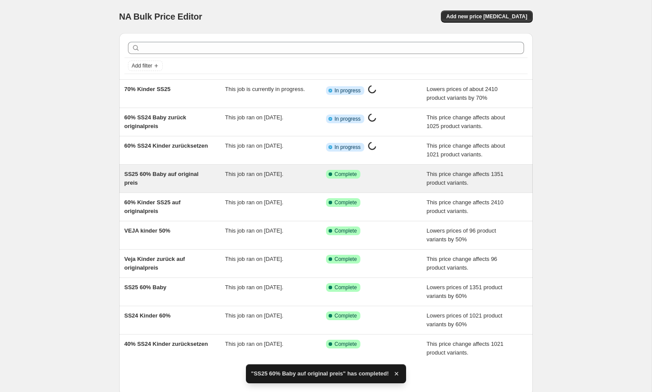
click at [269, 181] on div "This job ran on [DATE]." at bounding box center [275, 178] width 101 height 17
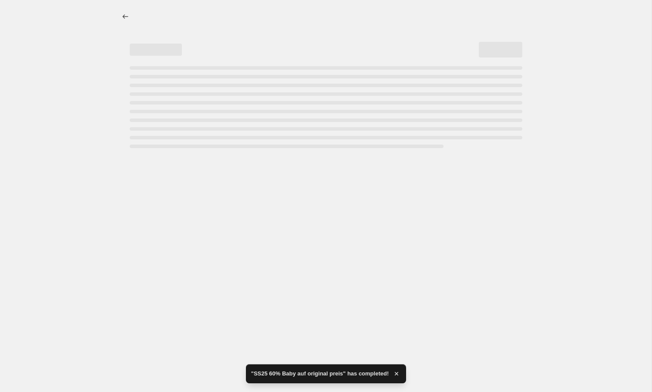
select select "ecap"
select select "remove"
select select "tag"
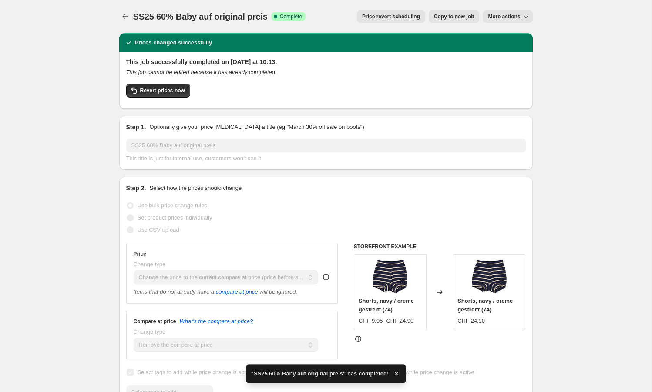
click at [447, 14] on span "Copy to new job" at bounding box center [454, 16] width 40 height 7
select select "ecap"
select select "remove"
select select "tag"
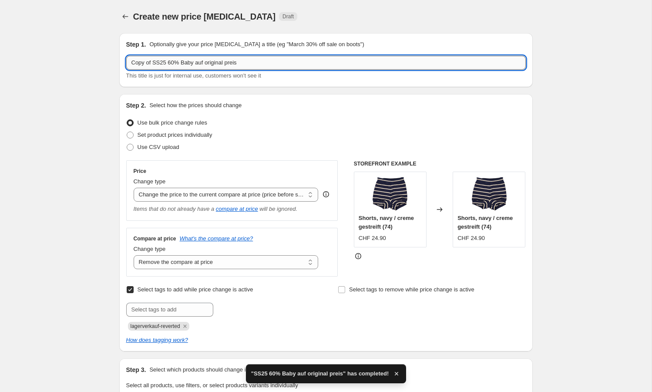
click at [153, 63] on input "Copy of SS25 60% Baby auf original preis" at bounding box center [325, 63] width 399 height 14
drag, startPoint x: 154, startPoint y: 63, endPoint x: 144, endPoint y: 67, distance: 11.3
click at [169, 62] on input "Copy of SS25 60% Baby auf original preis" at bounding box center [325, 63] width 399 height 14
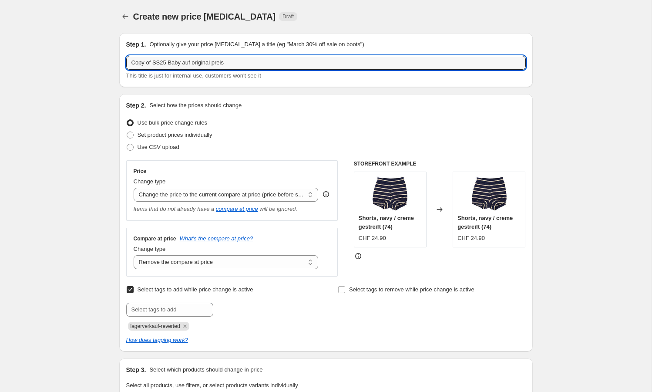
drag, startPoint x: 136, startPoint y: 61, endPoint x: 74, endPoint y: 58, distance: 61.8
drag, startPoint x: 174, startPoint y: 64, endPoint x: 333, endPoint y: 60, distance: 159.7
click at [315, 65] on input "70% SS25 Baby auf original preis" at bounding box center [325, 63] width 399 height 14
type input "70% SS25 Baby"
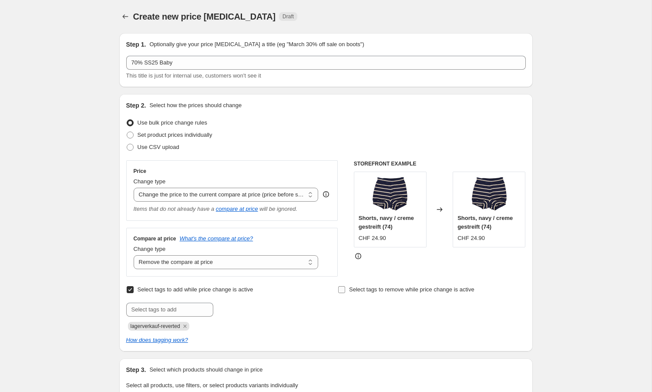
click at [344, 291] on input "Select tags to remove while price change is active" at bounding box center [341, 289] width 7 height 7
checkbox input "true"
click at [182, 314] on input "text" at bounding box center [169, 309] width 87 height 14
paste input "lagerverkauf-70"
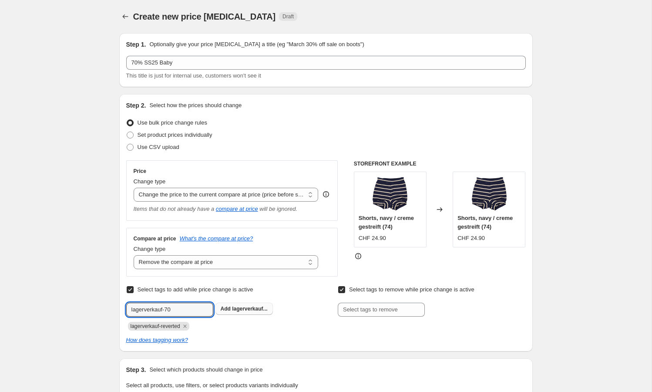
type input "lagerverkauf-70"
click at [237, 309] on span "lagerverkauf..." at bounding box center [249, 308] width 35 height 6
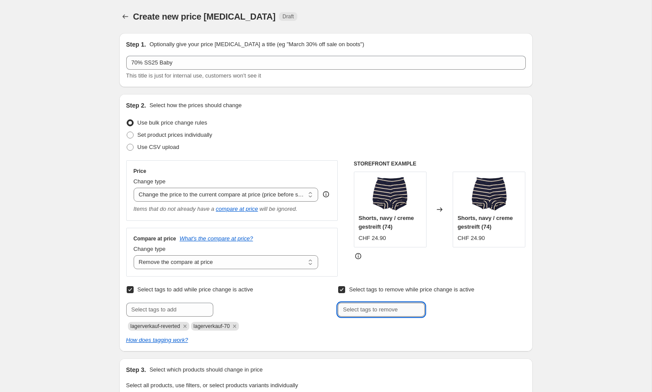
drag, startPoint x: 380, startPoint y: 314, endPoint x: 280, endPoint y: 318, distance: 100.2
click at [379, 314] on input "text" at bounding box center [381, 309] width 87 height 14
drag, startPoint x: 184, startPoint y: 325, endPoint x: 121, endPoint y: 326, distance: 63.1
click at [121, 326] on div "Step 2. Select how the prices should change Use bulk price change rules Set pro…" at bounding box center [325, 222] width 413 height 257
copy span "lagerverkauf-reverted"
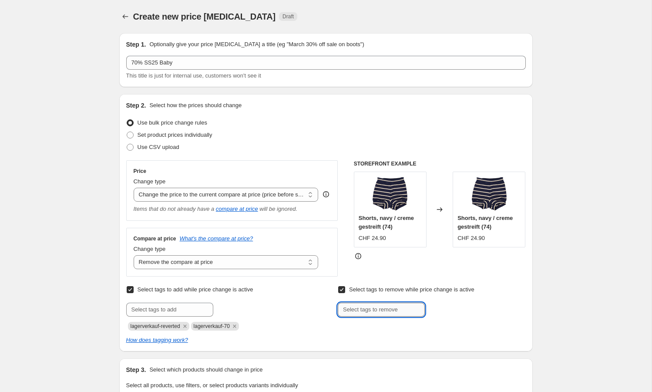
click at [348, 311] on input "text" at bounding box center [381, 309] width 87 height 14
paste input "lagerverkauf-reverted"
type input "lagerverkauf-reverted"
click at [175, 325] on span "lagerverkauf-reverted" at bounding box center [156, 326] width 50 height 6
click at [189, 326] on icon "Remove lagerverkauf-reverted" at bounding box center [185, 326] width 8 height 8
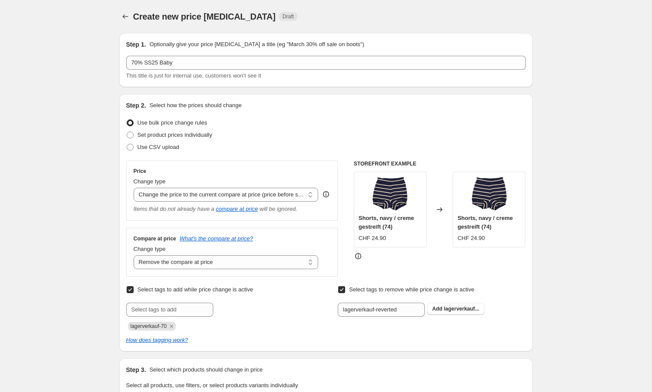
click at [166, 325] on span "lagerverkauf-70" at bounding box center [149, 326] width 36 height 6
click at [166, 326] on span "lagerverkauf-70" at bounding box center [149, 326] width 36 height 6
copy span "lagerverkauf-70"
click at [271, 313] on div at bounding box center [220, 309] width 188 height 14
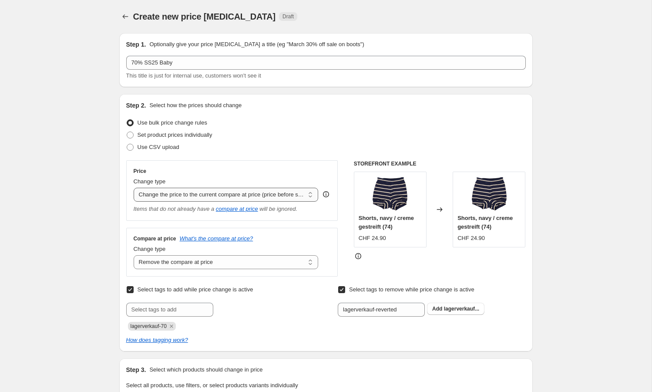
click at [264, 194] on select "Change the price to a certain amount Change the price by a certain amount Chang…" at bounding box center [226, 195] width 185 height 14
select select "ecap"
select select "remove"
select select "tag"
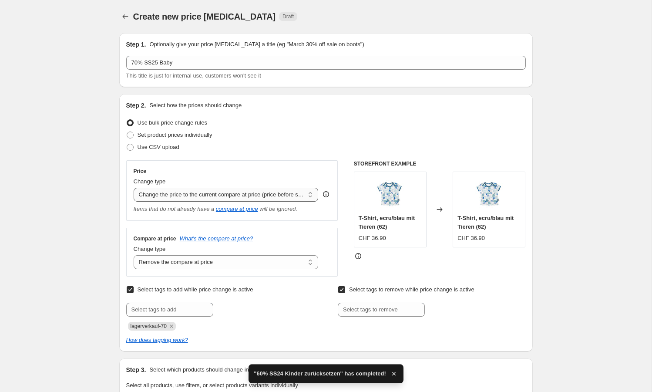
click at [191, 196] on select "Change the price to a certain amount Change the price by a certain amount Chang…" at bounding box center [226, 195] width 185 height 14
select select "percentage"
click at [134, 188] on select "Change the price to a certain amount Change the price by a certain amount Chang…" at bounding box center [226, 195] width 185 height 14
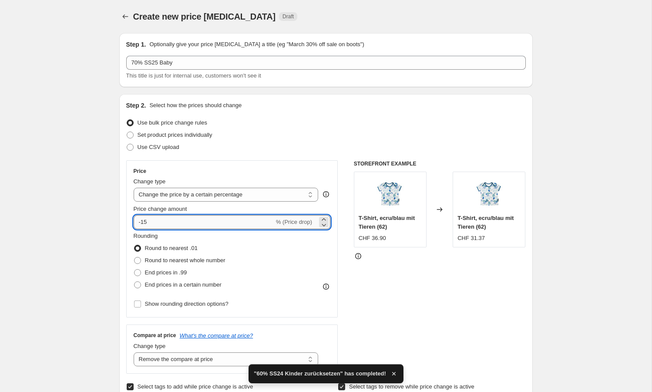
click at [178, 227] on input "-15" at bounding box center [204, 222] width 141 height 14
type input "-1"
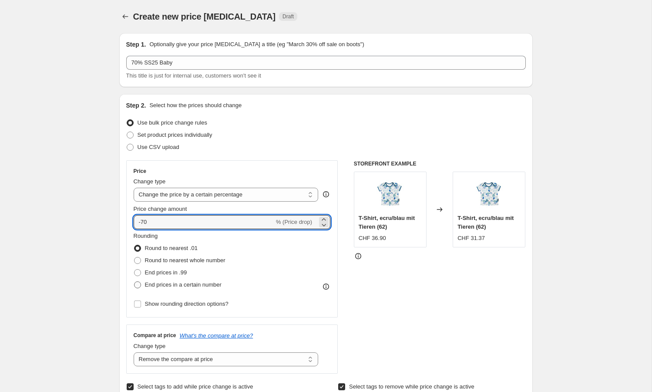
type input "-70"
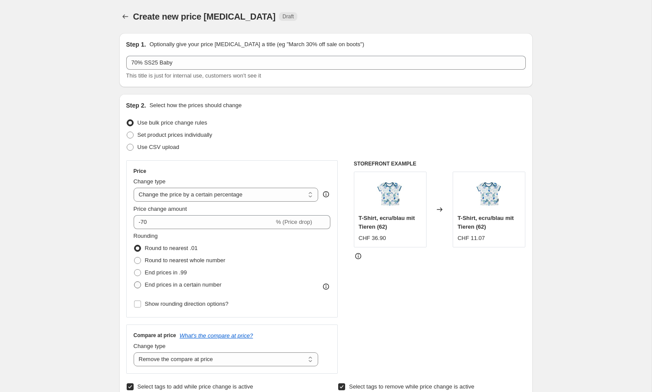
click at [194, 282] on span "End prices in a certain number" at bounding box center [183, 284] width 77 height 7
click at [134, 281] on input "End prices in a certain number" at bounding box center [134, 281] width 0 height 0
radio input "true"
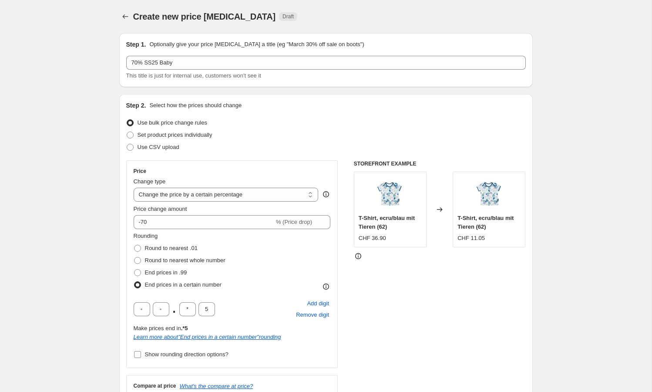
click at [185, 357] on span "Show rounding direction options?" at bounding box center [187, 354] width 84 height 7
click at [141, 357] on input "Show rounding direction options?" at bounding box center [137, 354] width 7 height 7
checkbox input "true"
click at [208, 311] on input "5" at bounding box center [206, 309] width 17 height 14
type input "0"
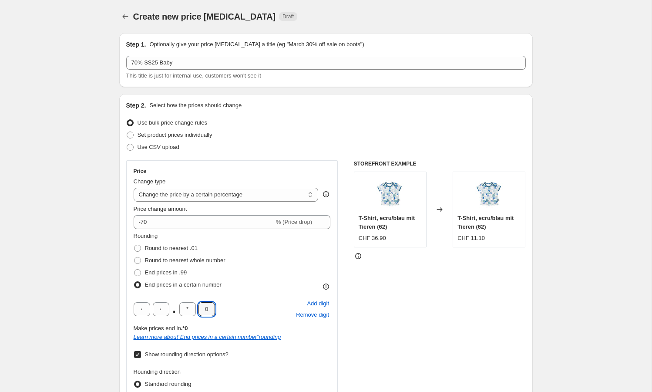
click at [248, 306] on div ". * 0 Add digit Remove digit" at bounding box center [232, 309] width 197 height 23
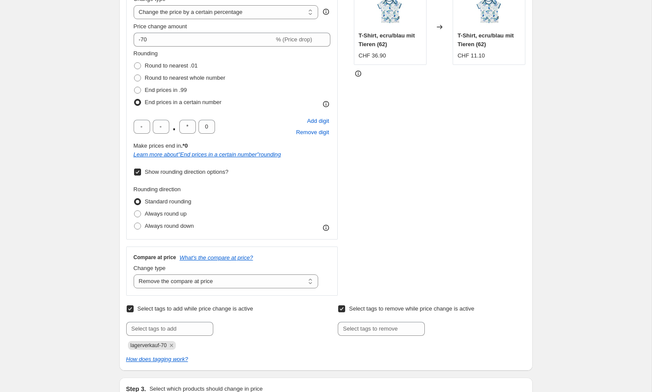
scroll to position [188, 0]
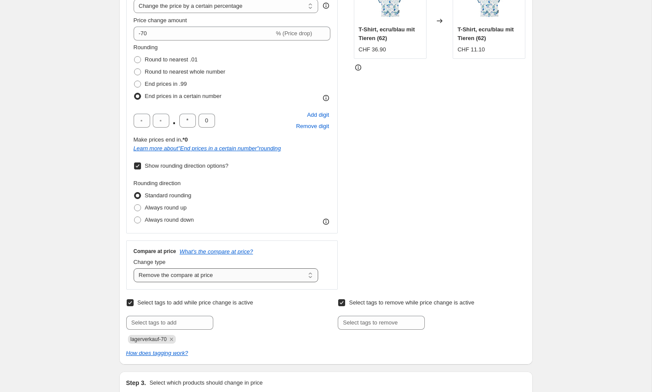
click at [218, 276] on select "Change the compare at price to the current price (sale) Change the compare at p…" at bounding box center [226, 275] width 185 height 14
select select "ep"
click at [134, 268] on select "Change the compare at price to the current price (sale) Change the compare at p…" at bounding box center [226, 275] width 185 height 14
click at [405, 326] on input "text" at bounding box center [381, 322] width 87 height 14
paste input "lagerverkauf-70"
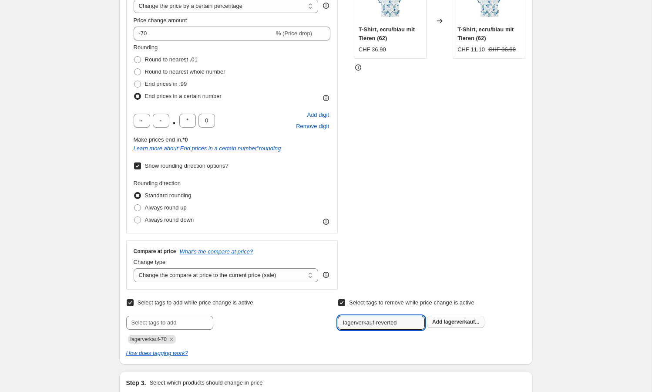
type input "lagerverkauf-reverted"
click at [442, 325] on button "Add lagerverkauf..." at bounding box center [455, 321] width 57 height 12
click at [291, 331] on div "Submit lagerverkauf-70" at bounding box center [220, 329] width 188 height 28
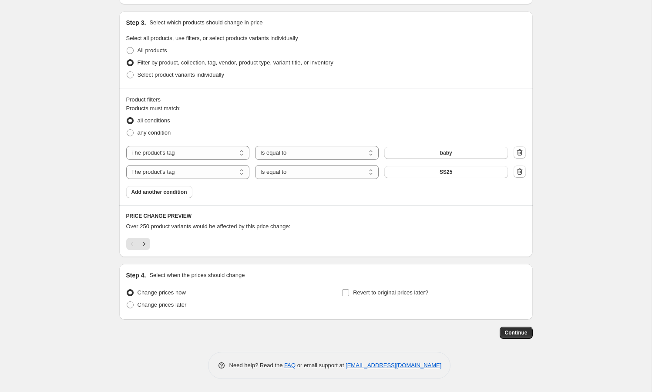
scroll to position [0, 0]
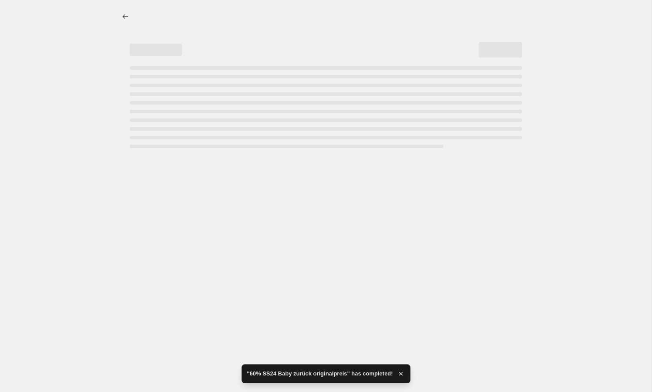
click at [518, 332] on div at bounding box center [325, 196] width 651 height 392
select select "percentage"
select select "tag"
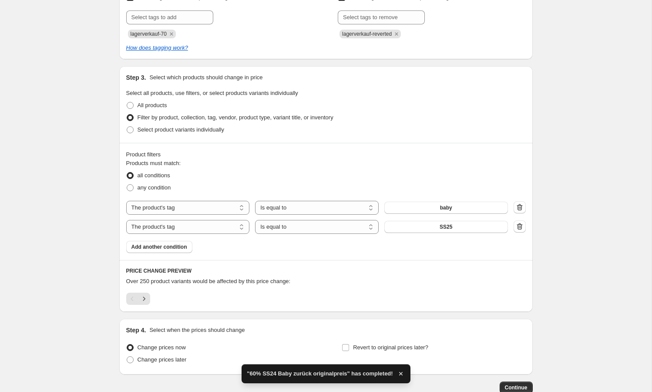
scroll to position [494, 0]
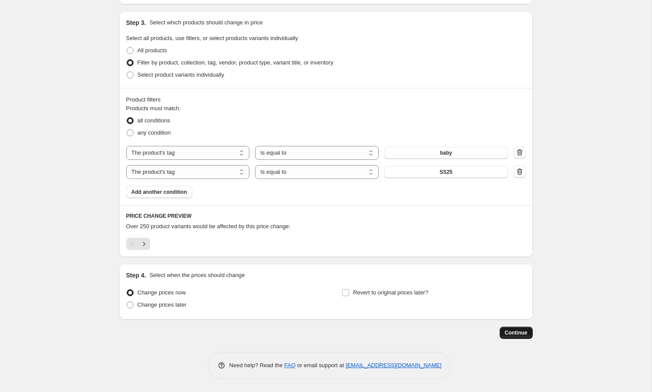
click at [508, 332] on span "Continue" at bounding box center [516, 332] width 23 height 7
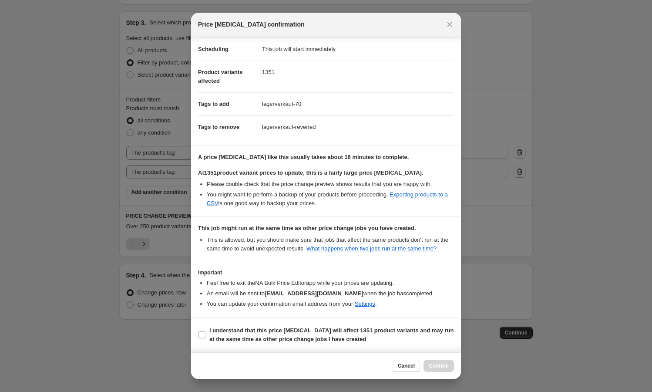
scroll to position [77, 0]
click at [304, 343] on span "I understand that this price [MEDICAL_DATA] will affect 1351 product variants a…" at bounding box center [331, 334] width 245 height 17
click at [205, 338] on input "I understand that this price [MEDICAL_DATA] will affect 1351 product variants a…" at bounding box center [201, 334] width 7 height 7
checkbox input "true"
click at [435, 364] on span "Confirm" at bounding box center [439, 365] width 20 height 7
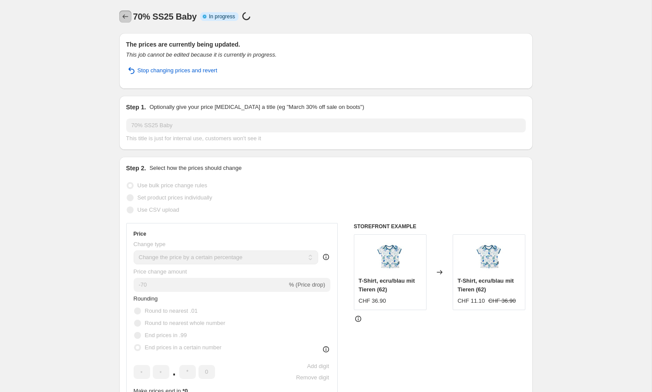
click at [123, 15] on icon "Price change jobs" at bounding box center [125, 16] width 9 height 9
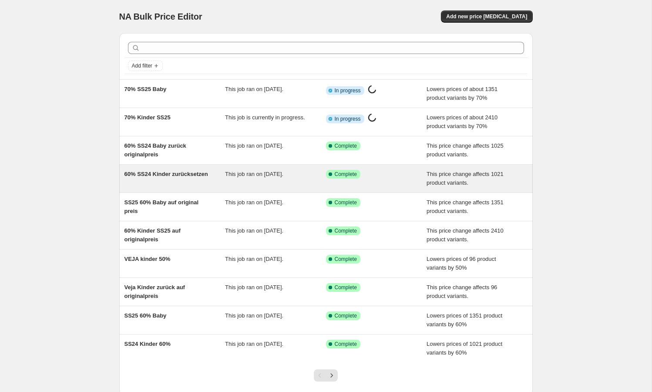
click at [283, 182] on div "This job ran on [DATE]." at bounding box center [275, 178] width 101 height 17
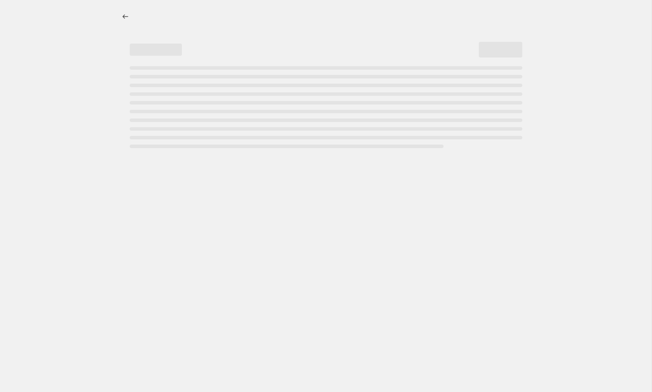
select select "ecap"
select select "remove"
select select "tag"
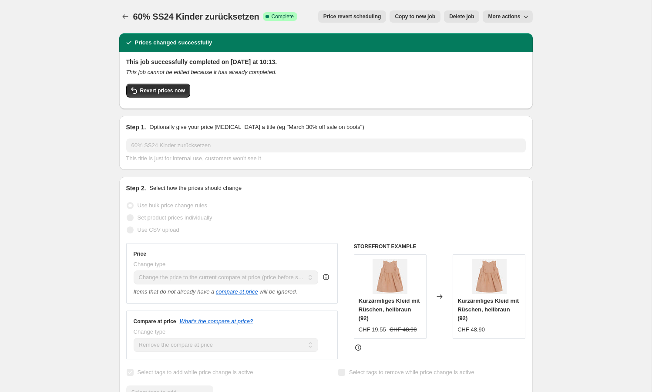
click at [408, 19] on span "Copy to new job" at bounding box center [415, 16] width 40 height 7
select select "ecap"
select select "remove"
select select "tag"
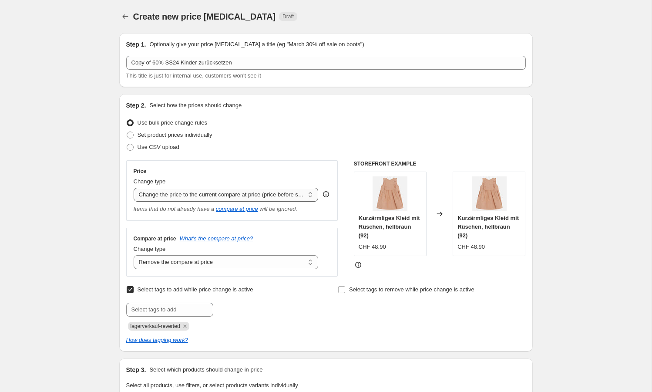
click at [164, 197] on select "Change the price to a certain amount Change the price by a certain amount Chang…" at bounding box center [226, 195] width 185 height 14
select select "percentage"
click at [134, 188] on select "Change the price to a certain amount Change the price by a certain amount Chang…" at bounding box center [226, 195] width 185 height 14
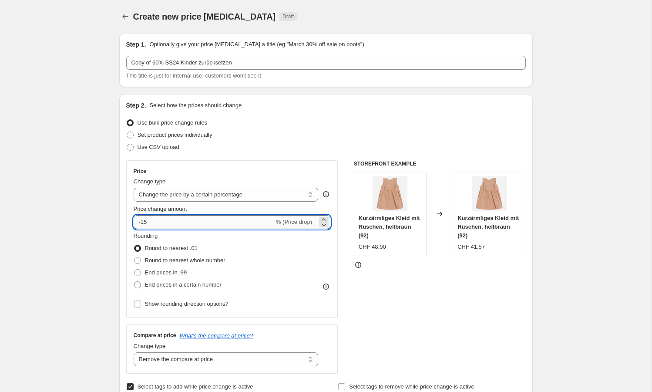
click at [182, 219] on input "-15" at bounding box center [204, 222] width 141 height 14
type input "-1"
type input "-70"
click at [195, 288] on span "End prices in a certain number" at bounding box center [183, 284] width 77 height 9
click at [134, 281] on input "End prices in a certain number" at bounding box center [134, 281] width 0 height 0
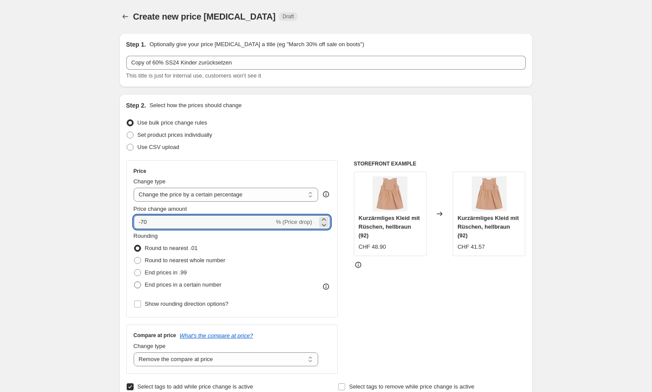
radio input "true"
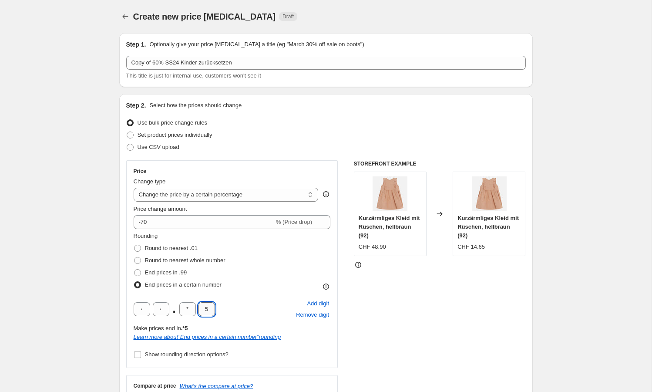
click at [203, 308] on input "5" at bounding box center [206, 309] width 17 height 14
type input "0"
click at [274, 301] on div ". * 0 Add digit Remove digit" at bounding box center [232, 309] width 197 height 23
click at [192, 354] on span "Show rounding direction options?" at bounding box center [187, 354] width 84 height 7
click at [141, 354] on input "Show rounding direction options?" at bounding box center [137, 354] width 7 height 7
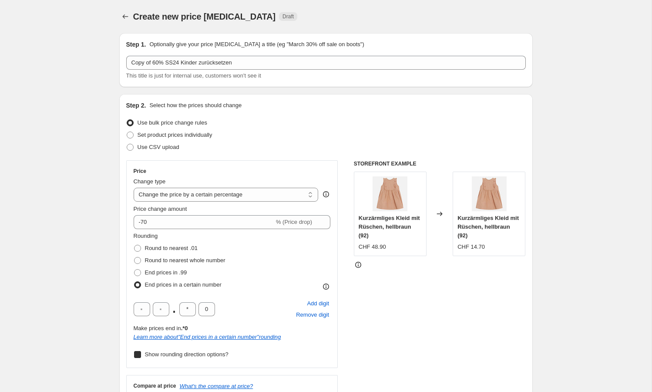
checkbox input "true"
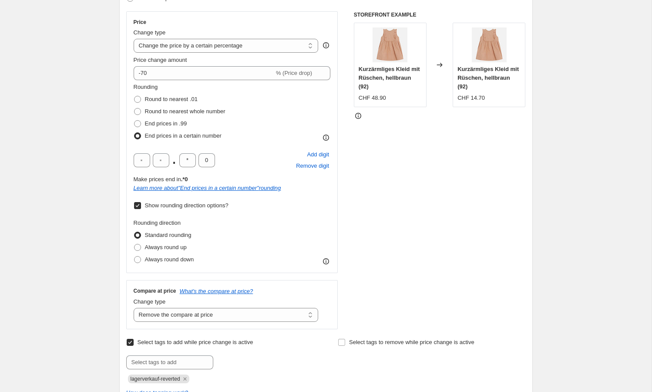
scroll to position [151, 0]
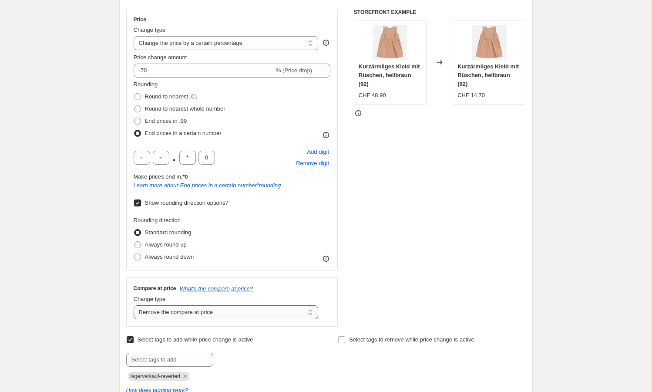
click at [190, 309] on select "Change the compare at price to the current price (sale) Change the compare at p…" at bounding box center [226, 312] width 185 height 14
select select "ep"
click at [134, 305] on select "Change the compare at price to the current price (sale) Change the compare at p…" at bounding box center [226, 312] width 185 height 14
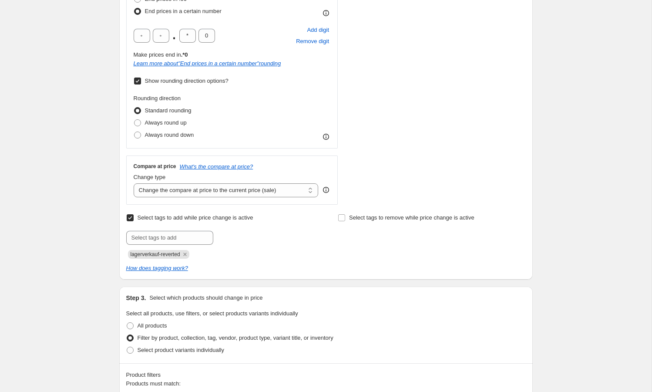
scroll to position [276, 0]
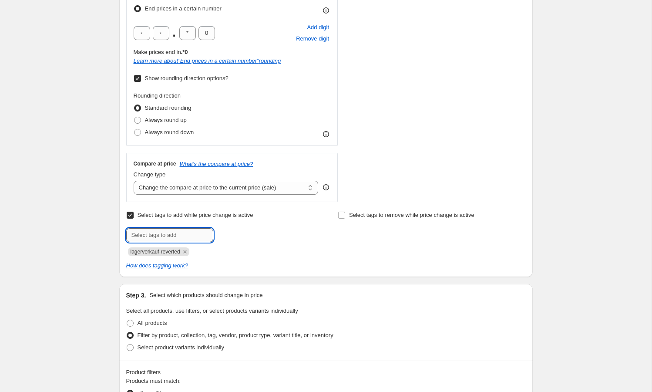
click at [204, 231] on input "text" at bounding box center [169, 235] width 87 height 14
paste input "lagerverkauf-70"
type input "lagerverkauf-70"
click at [241, 236] on span "lagerverkauf..." at bounding box center [249, 234] width 35 height 6
drag, startPoint x: 184, startPoint y: 250, endPoint x: 117, endPoint y: 255, distance: 67.2
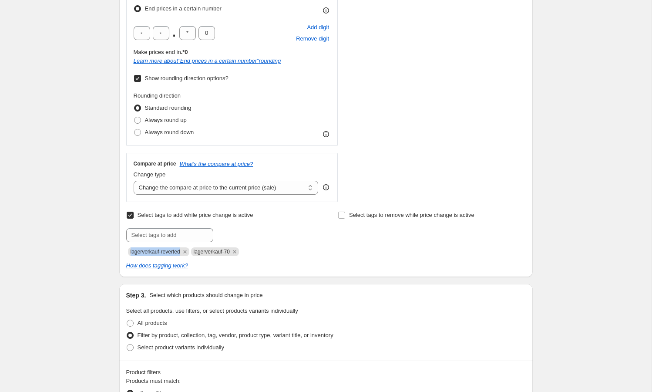
click at [117, 255] on div "Step 1. Optionally give your price [MEDICAL_DATA] a title (eg "March 30% off sa…" at bounding box center [322, 280] width 420 height 1061
copy span "lagerverkauf-reverted"
click at [188, 251] on icon "Remove lagerverkauf-reverted" at bounding box center [185, 252] width 8 height 8
drag, startPoint x: 390, startPoint y: 218, endPoint x: 387, endPoint y: 225, distance: 7.2
click at [390, 218] on span "Select tags to remove while price change is active" at bounding box center [411, 215] width 125 height 9
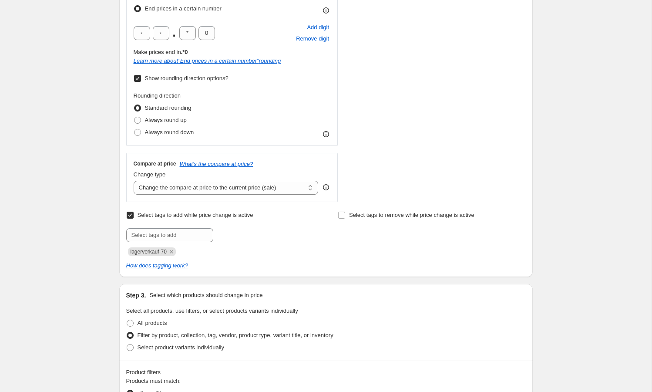
click at [345, 218] on input "Select tags to remove while price change is active" at bounding box center [341, 214] width 7 height 7
checkbox input "true"
click at [372, 238] on input "text" at bounding box center [381, 235] width 87 height 14
paste input "lagerverkauf-reverted"
type input "lagerverkauf-reverted"
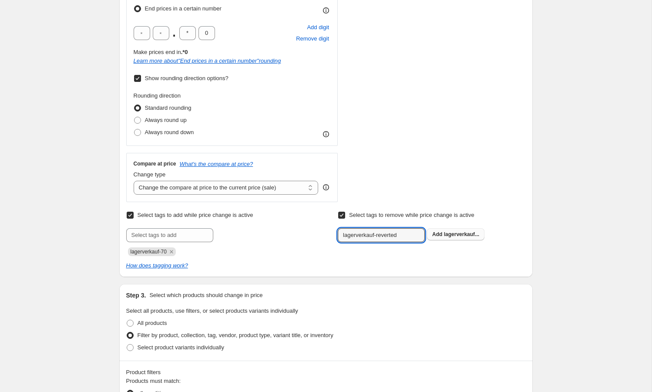
click at [449, 234] on span "lagerverkauf..." at bounding box center [461, 234] width 35 height 6
click at [262, 268] on div "How does tagging work?" at bounding box center [325, 265] width 399 height 9
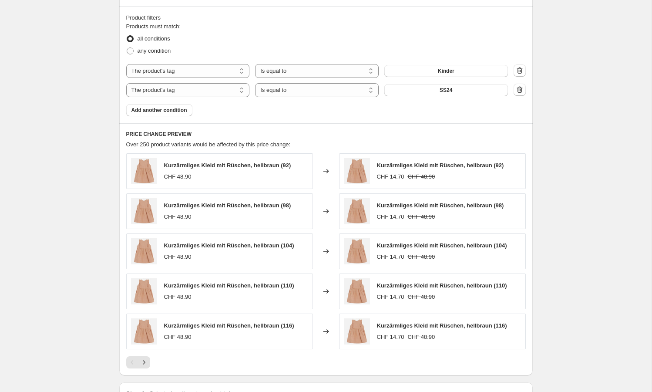
scroll to position [748, 0]
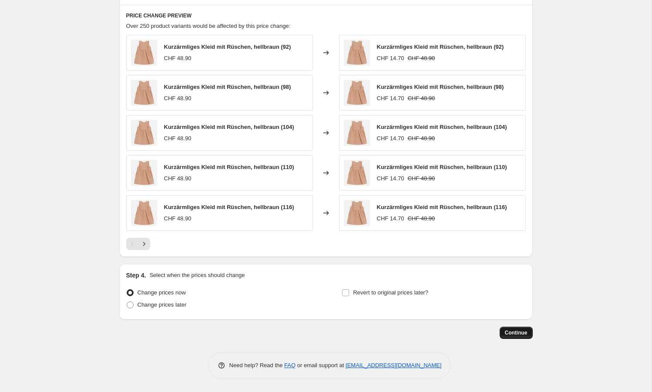
click at [523, 330] on span "Continue" at bounding box center [516, 332] width 23 height 7
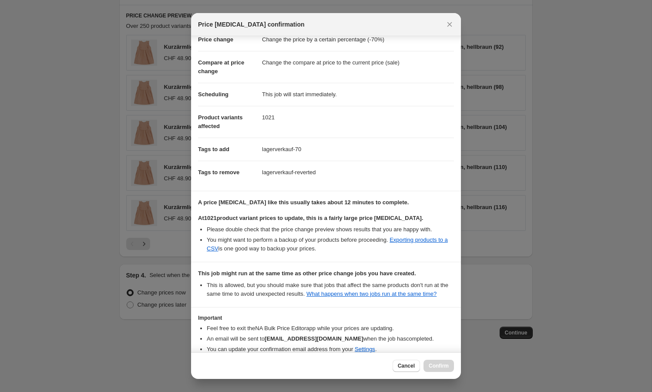
scroll to position [77, 0]
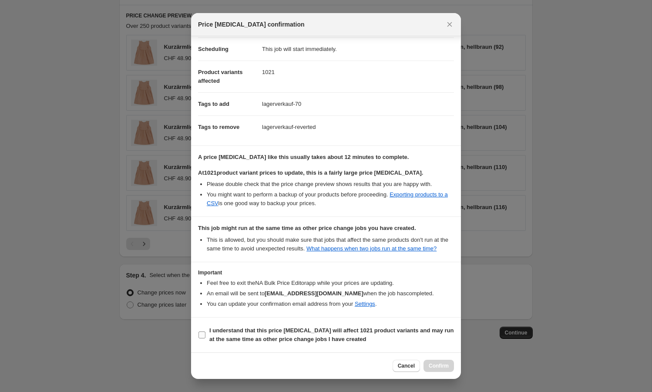
click at [297, 338] on b "I understand that this price [MEDICAL_DATA] will affect 1021 product variants a…" at bounding box center [331, 334] width 245 height 15
click at [205, 338] on input "I understand that this price [MEDICAL_DATA] will affect 1021 product variants a…" at bounding box center [201, 334] width 7 height 7
checkbox input "true"
click at [433, 364] on span "Confirm" at bounding box center [439, 365] width 20 height 7
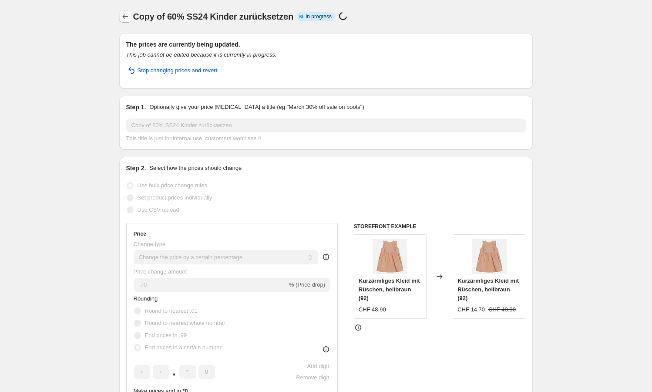
click at [121, 16] on icon "Price change jobs" at bounding box center [125, 16] width 9 height 9
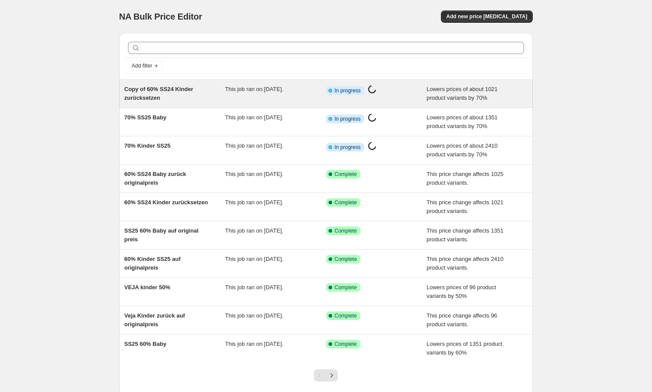
click at [163, 99] on div "Copy of 60% SS24 Kinder zurücksetzen" at bounding box center [174, 93] width 101 height 17
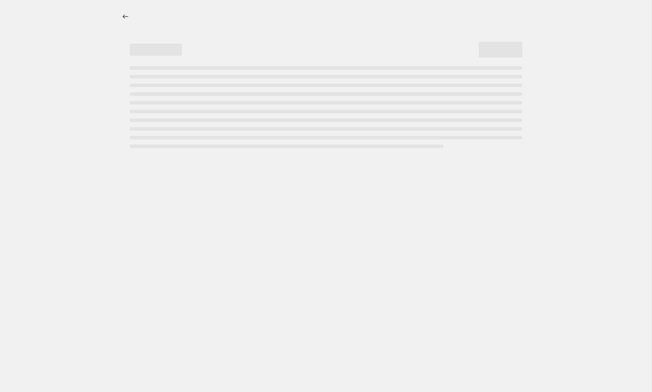
select select "percentage"
select select "tag"
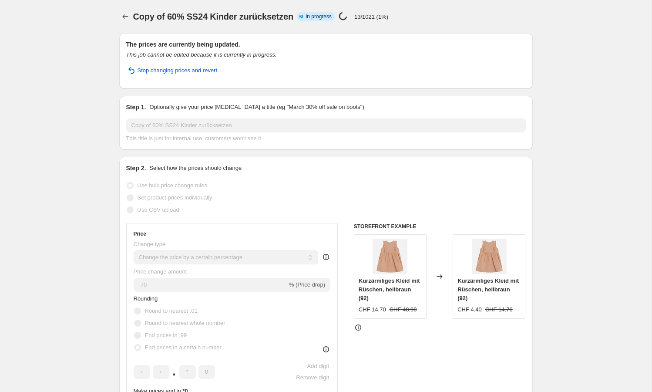
click at [180, 45] on h2 "The prices are currently being updated." at bounding box center [325, 44] width 399 height 9
click at [119, 17] on button "Price change jobs" at bounding box center [125, 16] width 12 height 12
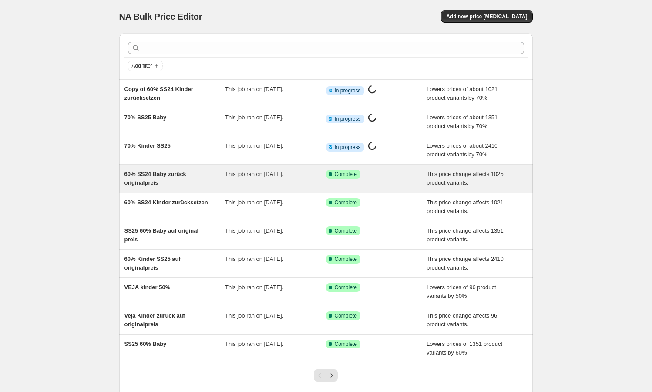
click at [223, 170] on div "60% SS24 Baby zurück originalpreis" at bounding box center [174, 178] width 101 height 17
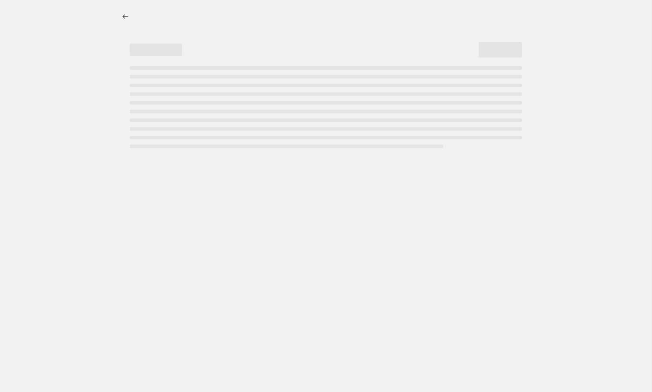
select select "ecap"
select select "remove"
select select "tag"
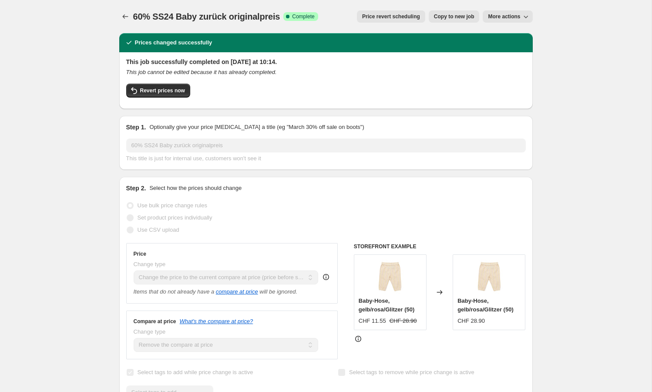
click at [458, 17] on span "Copy to new job" at bounding box center [454, 16] width 40 height 7
select select "ecap"
select select "remove"
select select "tag"
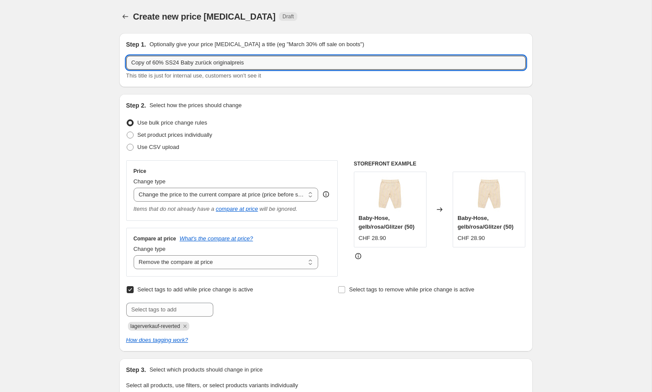
drag, startPoint x: 157, startPoint y: 61, endPoint x: 104, endPoint y: 64, distance: 52.7
drag, startPoint x: 173, startPoint y: 63, endPoint x: 285, endPoint y: 67, distance: 112.3
click at [285, 67] on input "70% SS24 Baby zurück originalpreis" at bounding box center [325, 63] width 399 height 14
type input "70% SS24 Baby"
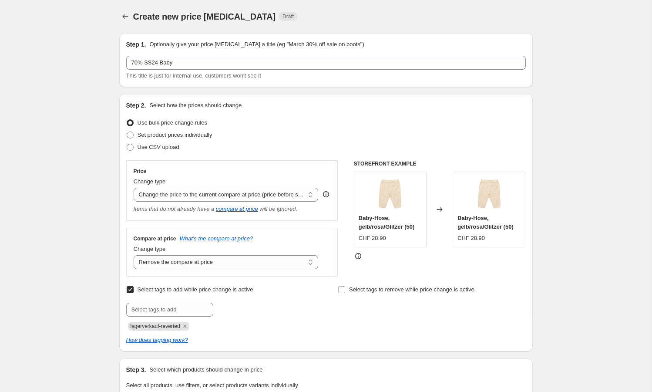
click at [278, 77] on div "This title is just for internal use, customers won't see it" at bounding box center [325, 75] width 399 height 9
click at [197, 196] on select "Change the price to a certain amount Change the price by a certain amount Chang…" at bounding box center [226, 195] width 185 height 14
select select "percentage"
click at [134, 188] on select "Change the price to a certain amount Change the price by a certain amount Chang…" at bounding box center [226, 195] width 185 height 14
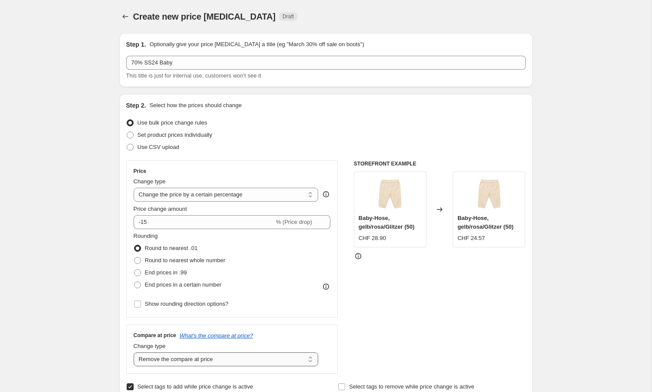
click at [185, 358] on select "Change the compare at price to the current price (sale) Change the compare at p…" at bounding box center [226, 359] width 185 height 14
select select "ep"
click at [134, 352] on select "Change the compare at price to the current price (sale) Change the compare at p…" at bounding box center [226, 359] width 185 height 14
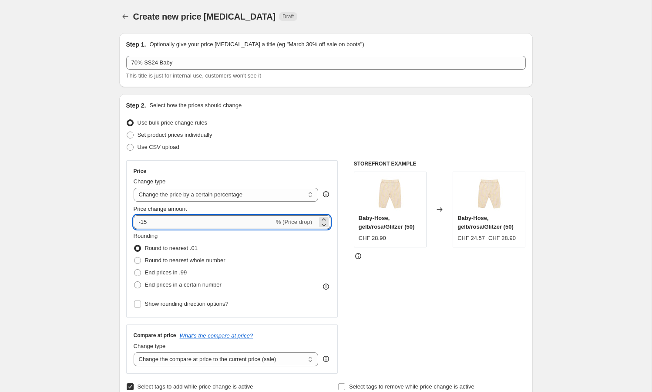
click at [202, 219] on input "-15" at bounding box center [204, 222] width 141 height 14
type input "-1"
type input "-70"
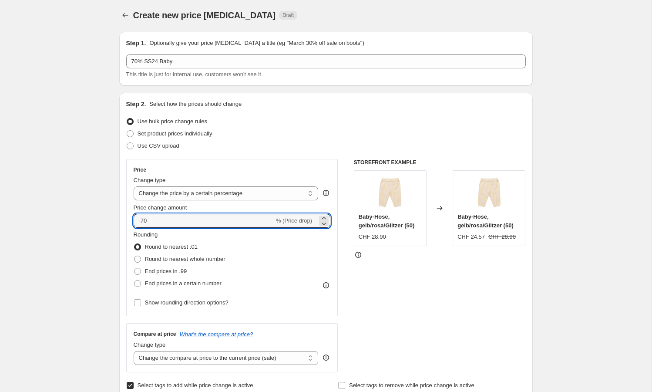
click at [402, 296] on div "STOREFRONT EXAMPLE Baby-Hose, [PERSON_NAME]/[PERSON_NAME]/[PERSON_NAME] (50) CH…" at bounding box center [440, 265] width 172 height 213
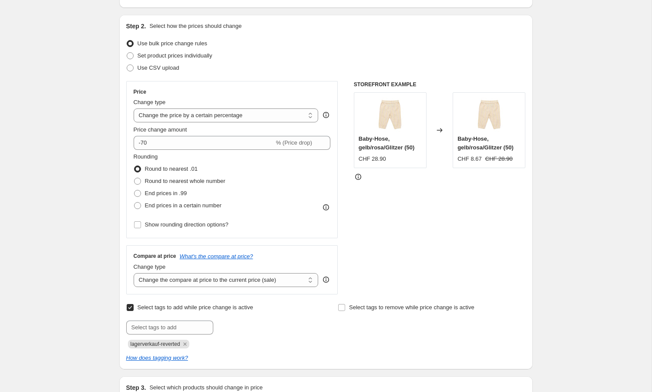
scroll to position [80, 0]
click at [186, 206] on span "End prices in a certain number" at bounding box center [183, 204] width 77 height 7
click at [134, 201] on input "End prices in a certain number" at bounding box center [134, 201] width 0 height 0
radio input "true"
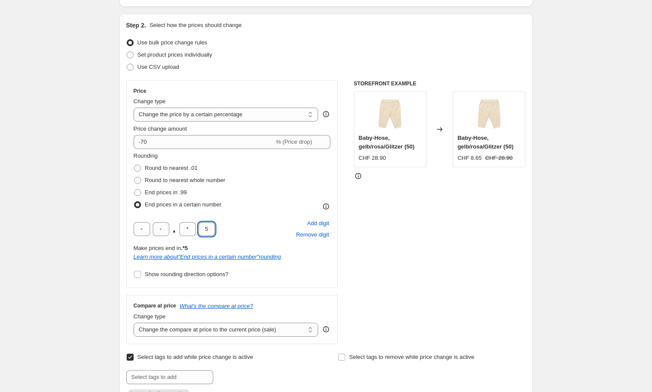
click at [207, 230] on input "5" at bounding box center [206, 229] width 17 height 14
type input "0"
click at [237, 221] on div ". * 0 Add digit Remove digit" at bounding box center [232, 229] width 197 height 23
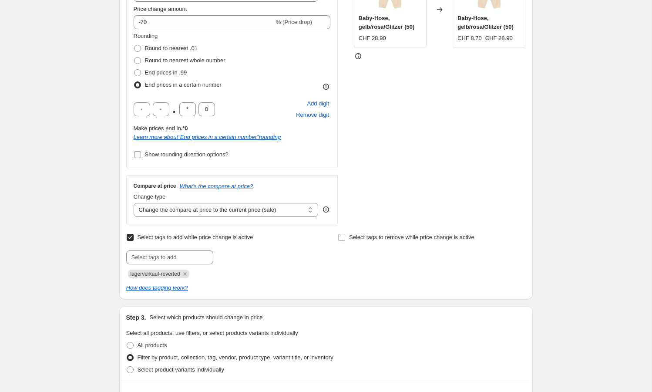
scroll to position [205, 0]
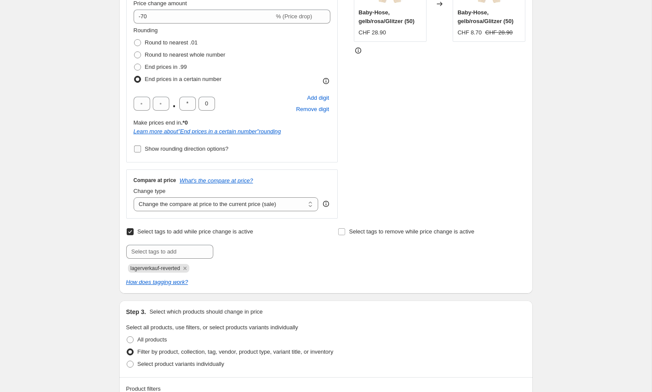
click at [202, 147] on span "Show rounding direction options?" at bounding box center [187, 148] width 84 height 7
click at [141, 147] on input "Show rounding direction options?" at bounding box center [137, 148] width 7 height 7
checkbox input "true"
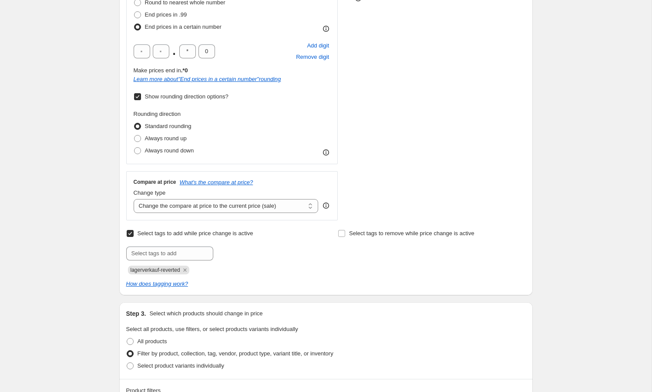
scroll to position [261, 0]
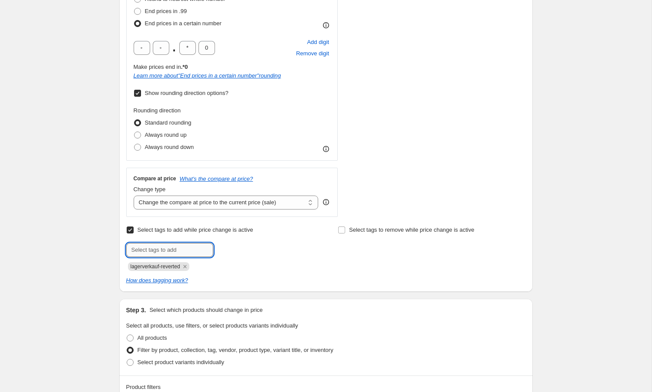
click at [172, 250] on input "text" at bounding box center [169, 250] width 87 height 14
paste input "lagerverkauf-reverted"
type input "lagerverkauf-reverted"
click at [351, 231] on span "Select tags to remove while price change is active" at bounding box center [411, 229] width 125 height 7
click at [345, 231] on input "Select tags to remove while price change is active" at bounding box center [341, 229] width 7 height 7
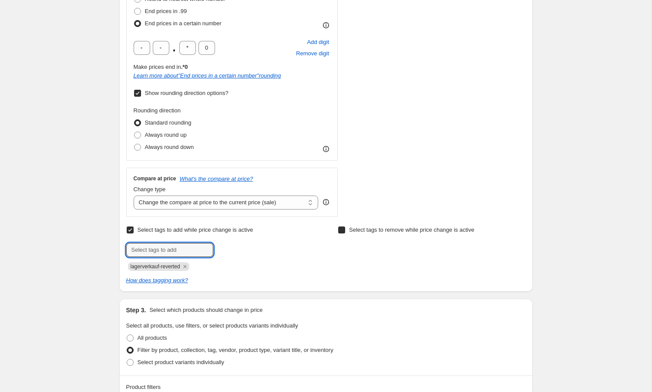
checkbox input "true"
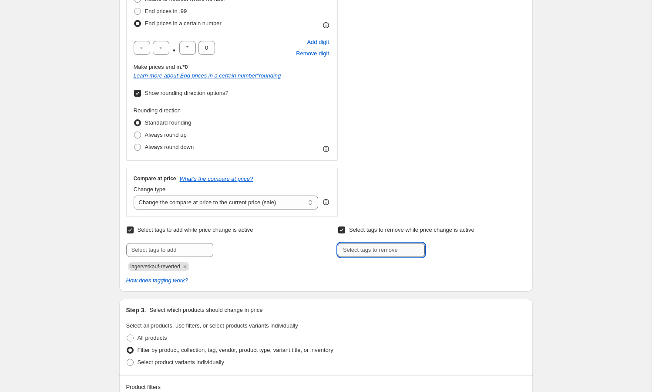
click at [357, 248] on input "text" at bounding box center [381, 250] width 87 height 14
paste input "lagerverkauf-reverted"
type input "lagerverkauf-reverted"
click at [437, 252] on button "Add lagerverkauf..." at bounding box center [455, 249] width 57 height 12
drag, startPoint x: 189, startPoint y: 266, endPoint x: 178, endPoint y: 258, distance: 13.4
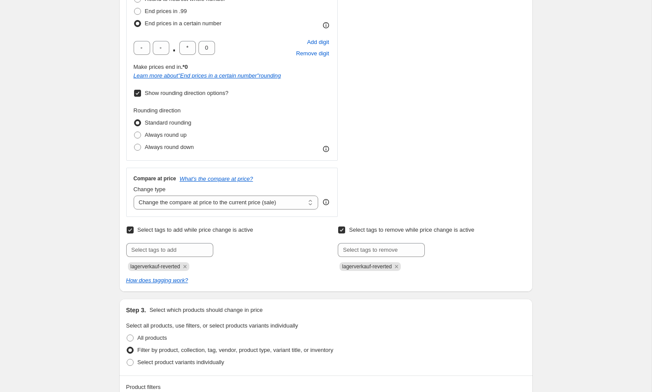
click at [186, 266] on icon "Remove lagerverkauf-reverted" at bounding box center [184, 266] width 3 height 3
click at [170, 250] on input "text" at bounding box center [169, 250] width 87 height 14
paste input "lagerverkauf-reverted"
type input "lagerverkauf-70"
click at [238, 246] on span "lagerverkauf..." at bounding box center [249, 249] width 35 height 6
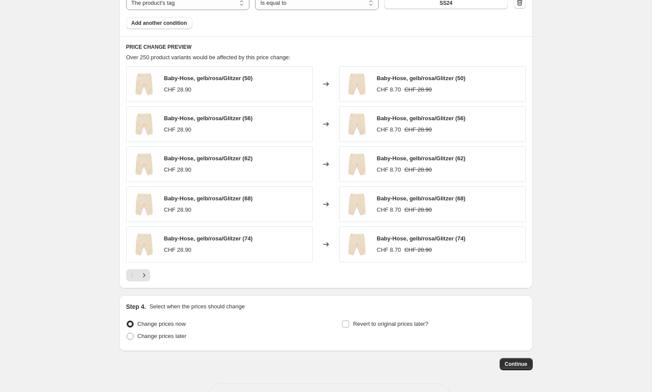
scroll to position [748, 0]
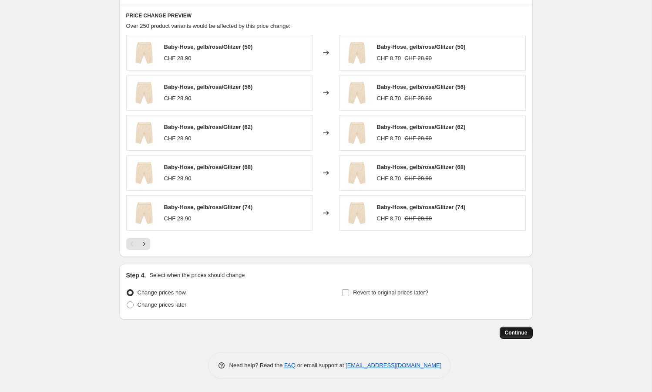
click at [515, 333] on span "Continue" at bounding box center [516, 332] width 23 height 7
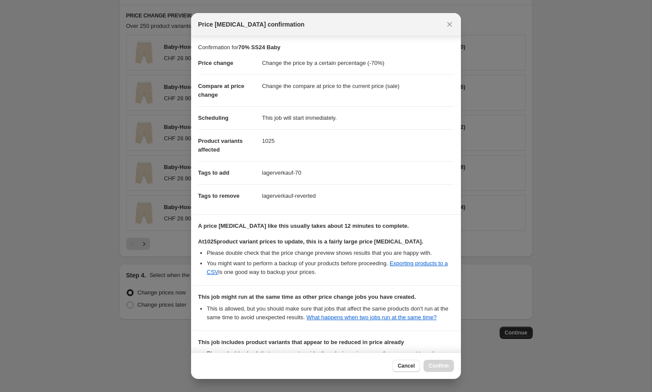
scroll to position [131, 0]
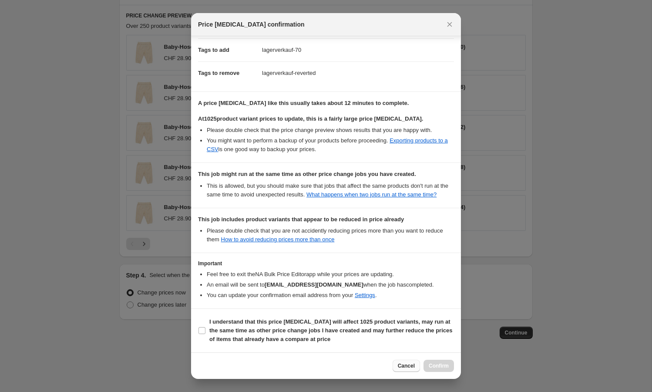
drag, startPoint x: 251, startPoint y: 328, endPoint x: 402, endPoint y: 369, distance: 156.0
click at [253, 328] on b "I understand that this price [MEDICAL_DATA] will affect 1025 product variants, …" at bounding box center [330, 330] width 243 height 24
drag, startPoint x: 356, startPoint y: 338, endPoint x: 362, endPoint y: 340, distance: 7.0
click at [356, 338] on span "I understand that this price [MEDICAL_DATA] will affect 1025 product variants, …" at bounding box center [331, 330] width 245 height 26
click at [205, 334] on input "I understand that this price [MEDICAL_DATA] will affect 1025 product variants, …" at bounding box center [201, 330] width 7 height 7
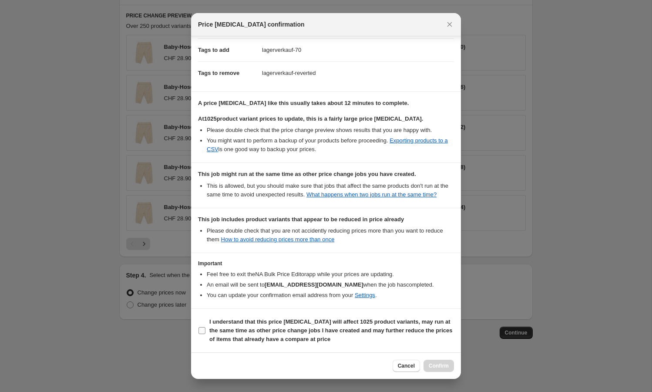
checkbox input "true"
click at [445, 366] on span "Confirm" at bounding box center [439, 365] width 20 height 7
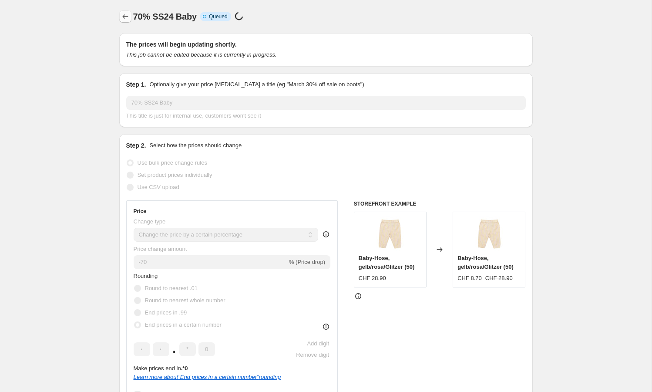
click at [123, 17] on icon "Price change jobs" at bounding box center [125, 16] width 6 height 4
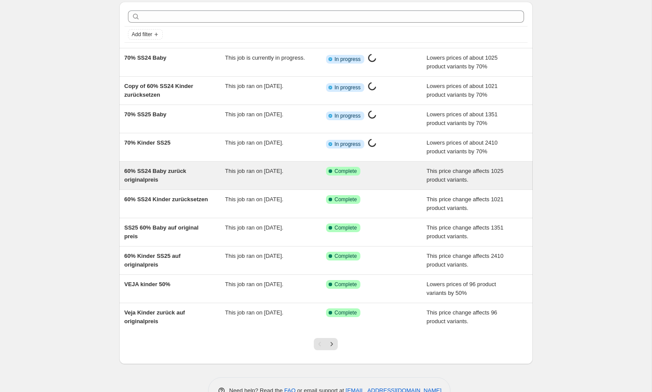
scroll to position [57, 0]
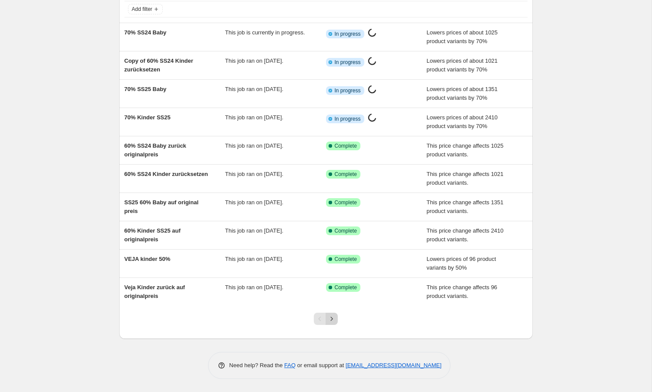
click at [335, 319] on icon "Next" at bounding box center [331, 318] width 9 height 9
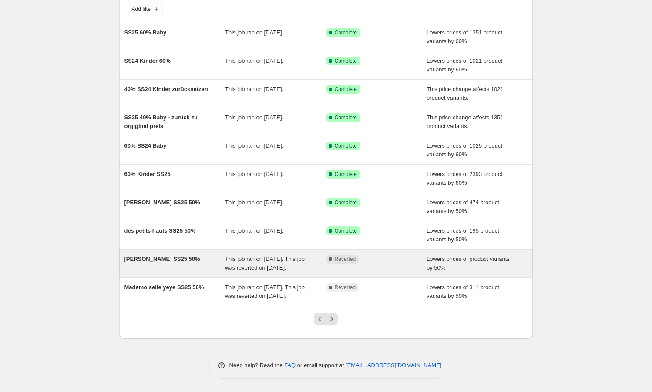
scroll to position [59, 0]
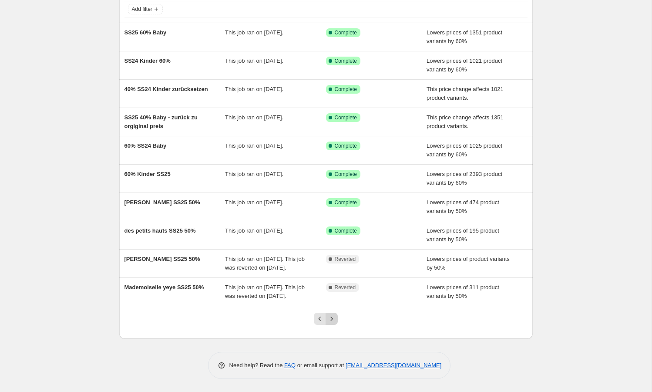
click at [329, 323] on icon "Next" at bounding box center [331, 318] width 9 height 9
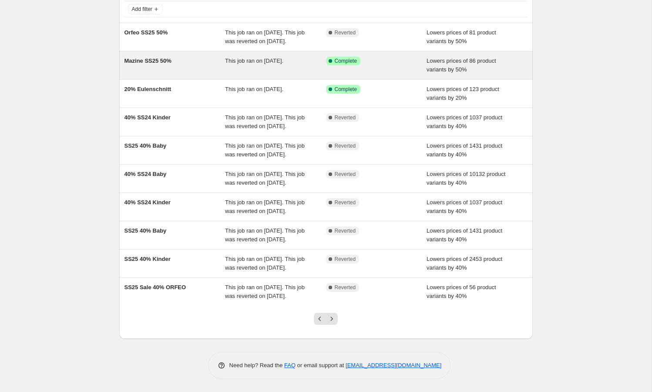
scroll to position [126, 0]
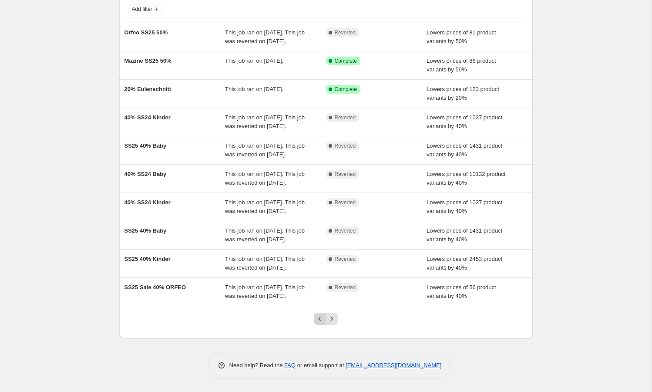
click at [321, 323] on button "Previous" at bounding box center [320, 318] width 12 height 12
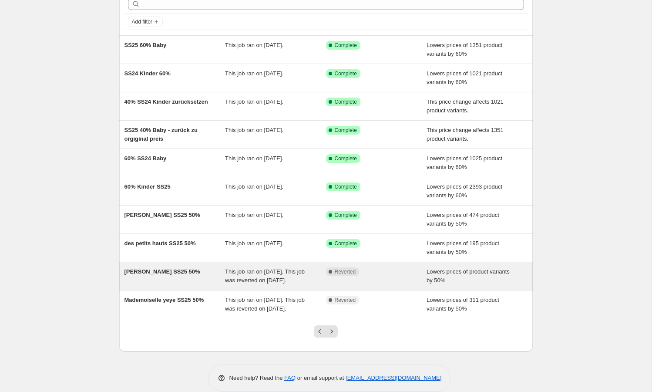
scroll to position [42, 0]
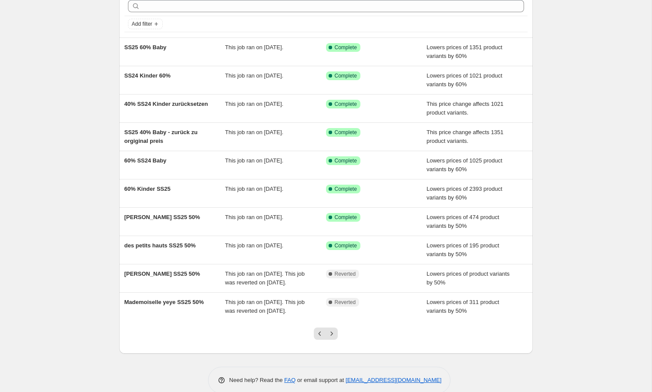
click at [333, 338] on icon "Next" at bounding box center [331, 333] width 9 height 9
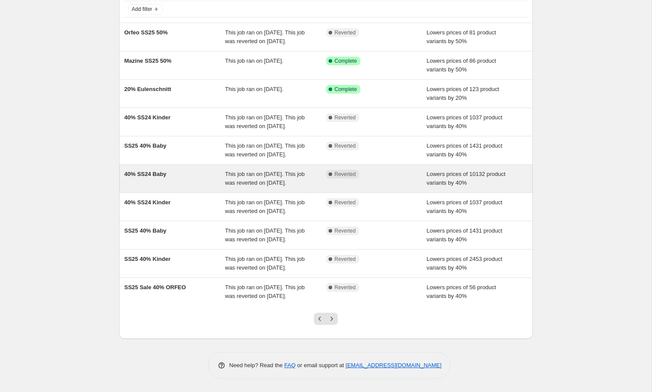
scroll to position [126, 0]
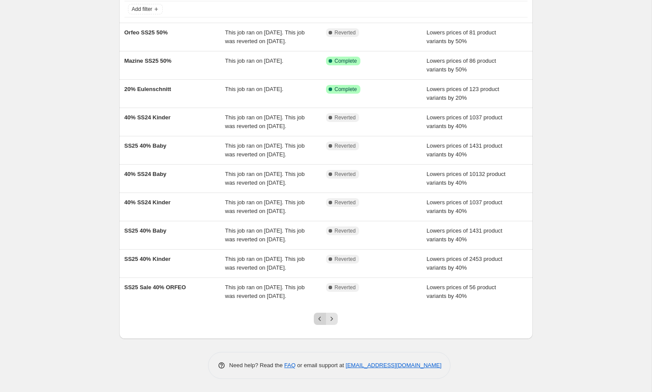
click at [321, 316] on icon "Previous" at bounding box center [319, 318] width 9 height 9
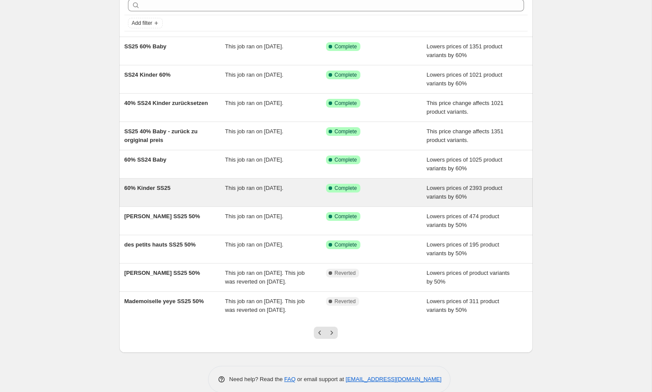
scroll to position [45, 0]
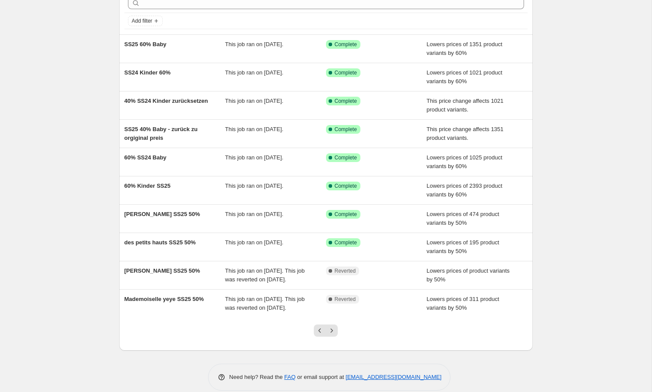
click at [331, 335] on icon "Next" at bounding box center [331, 330] width 9 height 9
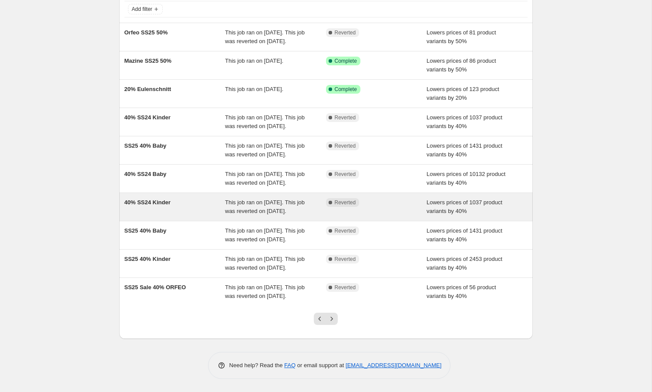
scroll to position [87, 0]
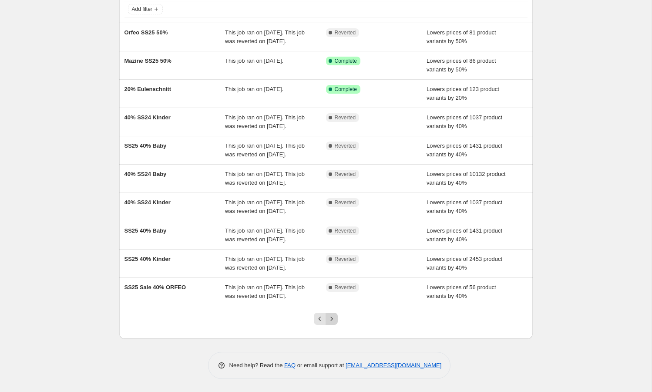
click at [328, 323] on icon "Next" at bounding box center [331, 318] width 9 height 9
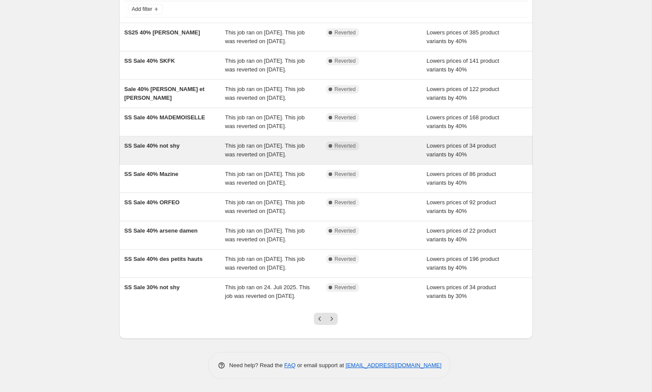
scroll to position [144, 0]
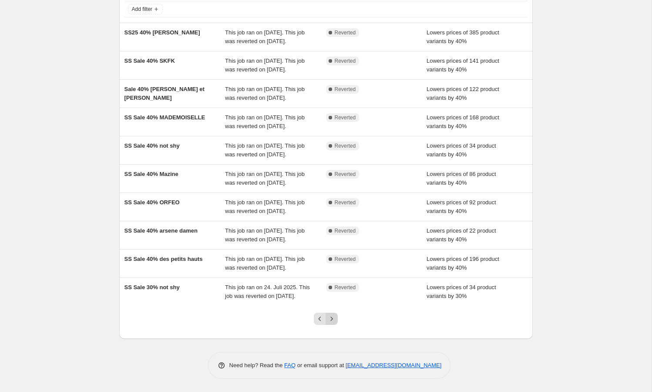
click at [335, 318] on icon "Next" at bounding box center [331, 318] width 9 height 9
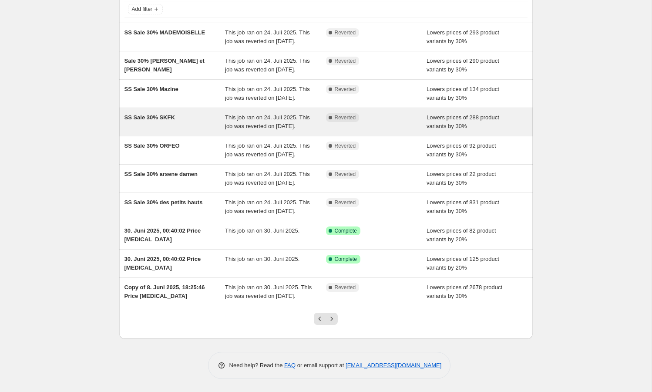
scroll to position [0, 0]
